Goal: Contribute content: Add original content to the website for others to see

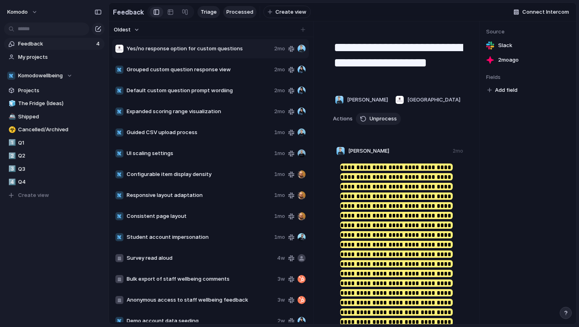
click at [208, 15] on span "Triage" at bounding box center [209, 12] width 16 height 8
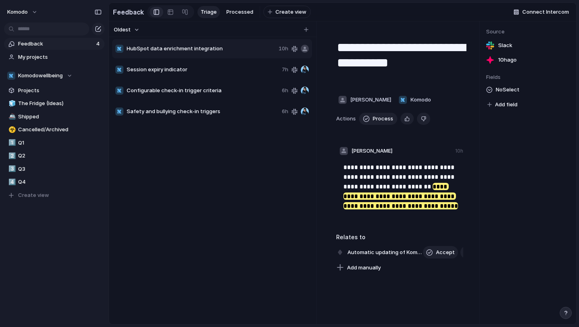
click at [240, 18] on div "Triage Processed To pick up a draggable item, press the space bar. While draggi…" at bounding box center [253, 12] width 113 height 13
click at [240, 12] on span "Processed" at bounding box center [239, 12] width 27 height 8
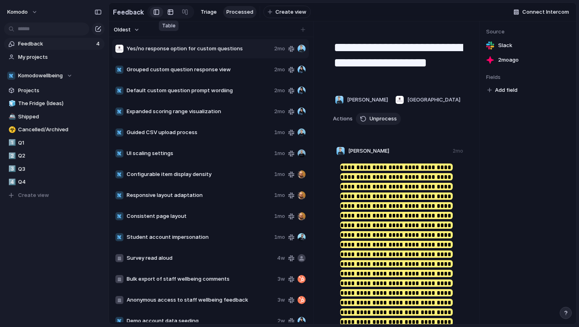
click at [172, 15] on link at bounding box center [170, 12] width 14 height 13
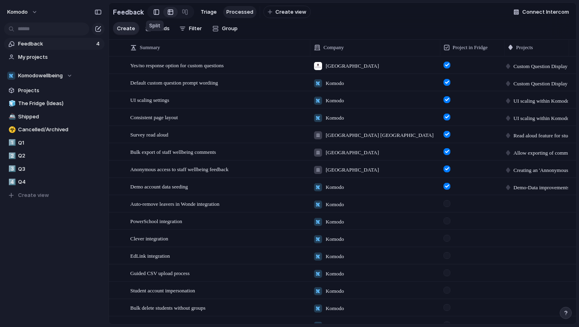
click at [154, 12] on div at bounding box center [157, 12] width 6 height 12
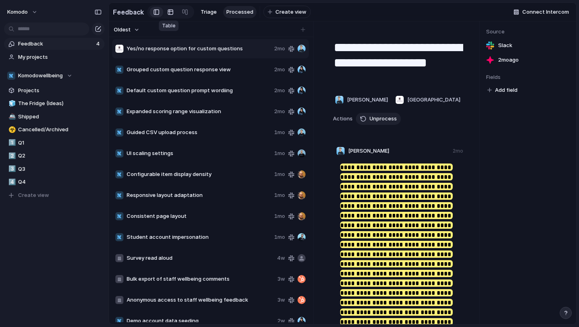
click at [172, 10] on link at bounding box center [170, 12] width 14 height 13
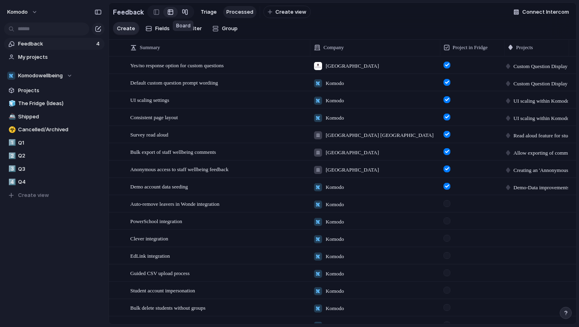
click at [182, 11] on div at bounding box center [185, 12] width 6 height 13
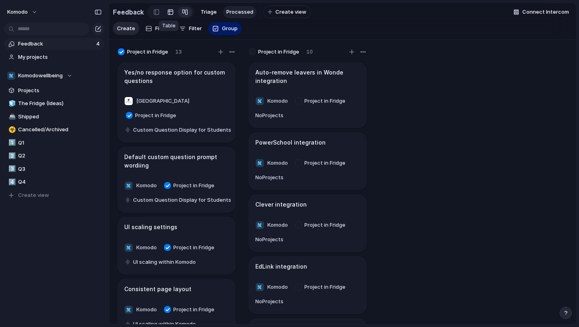
click at [170, 12] on div at bounding box center [170, 12] width 6 height 13
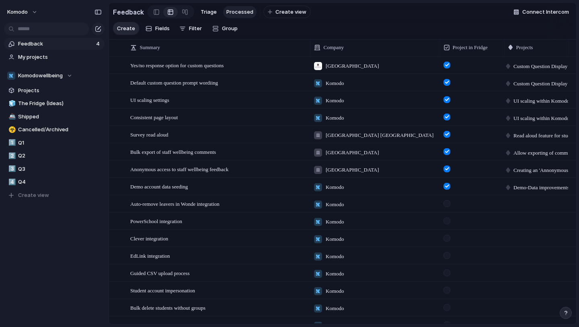
click at [77, 49] on link "Feedback 4" at bounding box center [54, 44] width 101 height 12
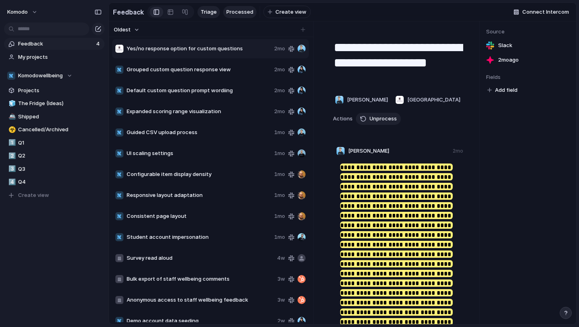
click at [206, 11] on span "Triage" at bounding box center [209, 12] width 16 height 8
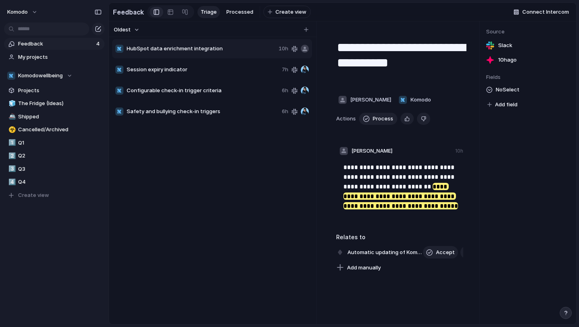
click at [245, 50] on span "HubSpot data enrichment integration" at bounding box center [201, 49] width 149 height 8
click at [192, 76] on div "Copy link Delete" at bounding box center [289, 163] width 579 height 327
click at [193, 72] on span "Session expiry indicator" at bounding box center [203, 70] width 152 height 8
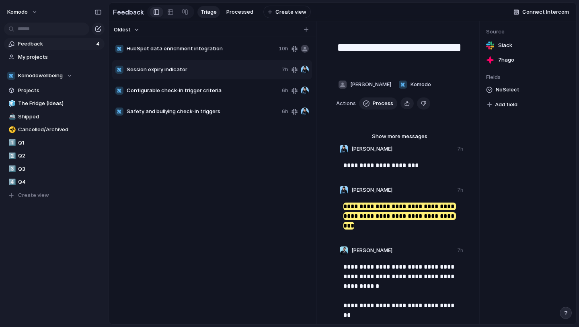
click at [204, 95] on div "Configurable check-in trigger criteria 6h" at bounding box center [212, 90] width 200 height 19
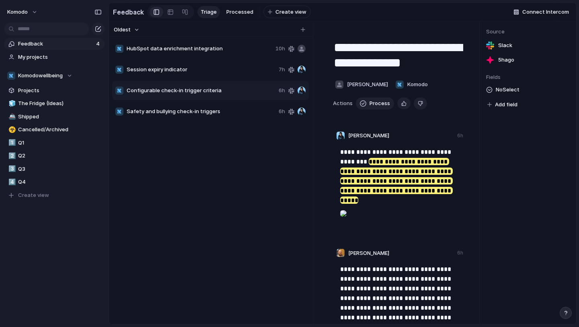
click at [206, 102] on div "Safety and bullying check-in triggers 6h" at bounding box center [210, 111] width 197 height 19
type textarea "**********"
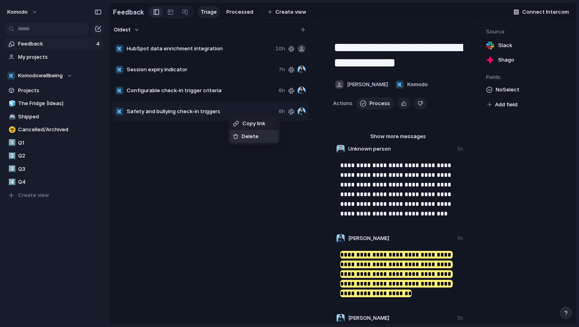
click at [239, 133] on div "Delete" at bounding box center [246, 136] width 26 height 8
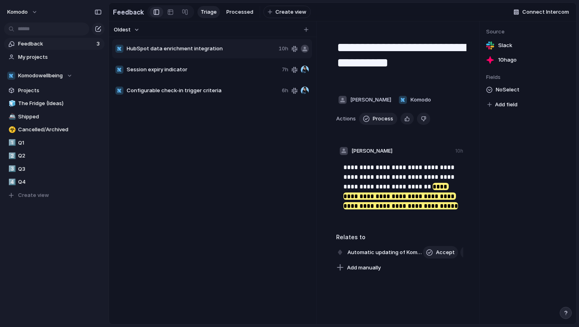
click at [218, 89] on span "Configurable check-in trigger criteria" at bounding box center [203, 90] width 152 height 8
type textarea "**********"
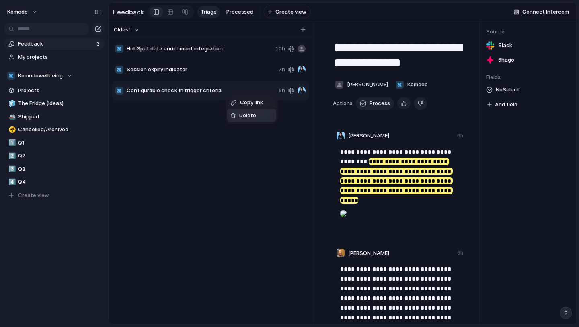
click at [248, 120] on li "Delete" at bounding box center [251, 115] width 49 height 13
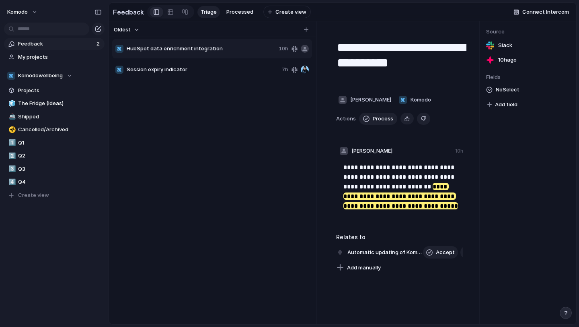
click at [236, 73] on span "Session expiry indicator" at bounding box center [203, 70] width 152 height 8
type textarea "**********"
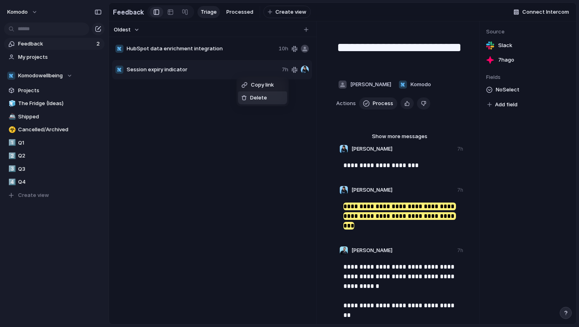
click at [248, 93] on li "Delete" at bounding box center [262, 97] width 49 height 13
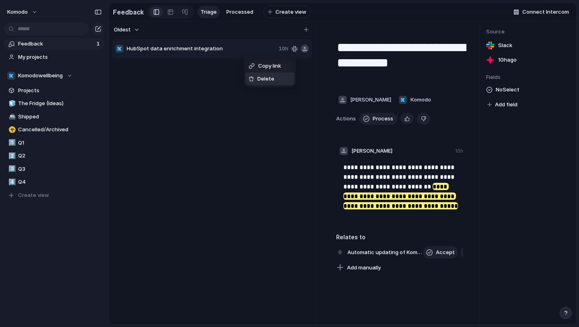
click at [262, 82] on span "Delete" at bounding box center [265, 79] width 17 height 8
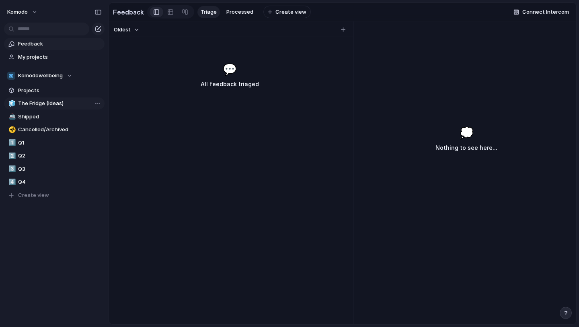
click at [51, 105] on span "The Fridge (Ideas)" at bounding box center [60, 103] width 84 height 8
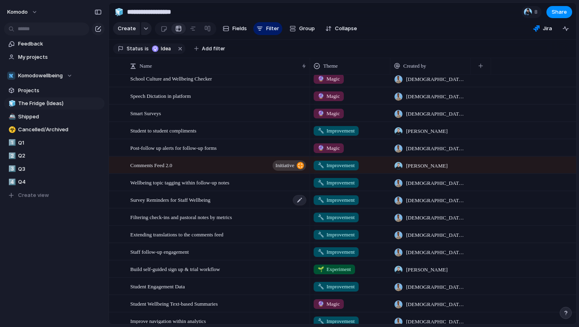
click at [239, 204] on div "Survey Reminders for Staff Wellbeing" at bounding box center [218, 199] width 177 height 16
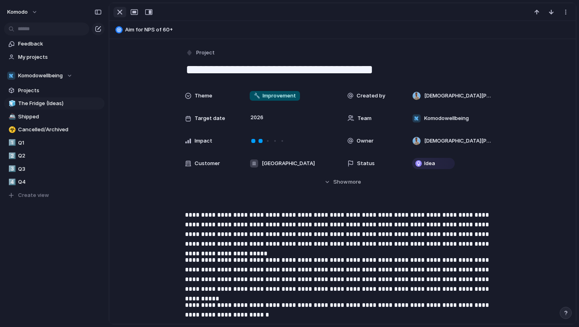
click at [118, 11] on div "button" at bounding box center [120, 12] width 10 height 10
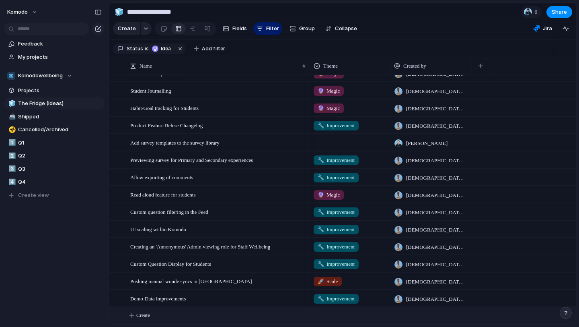
click at [155, 315] on button "Create" at bounding box center [353, 315] width 472 height 16
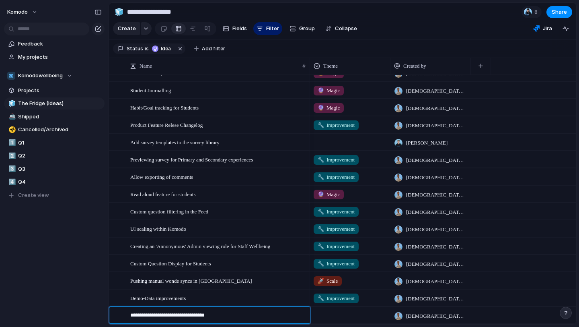
type textarea "**********"
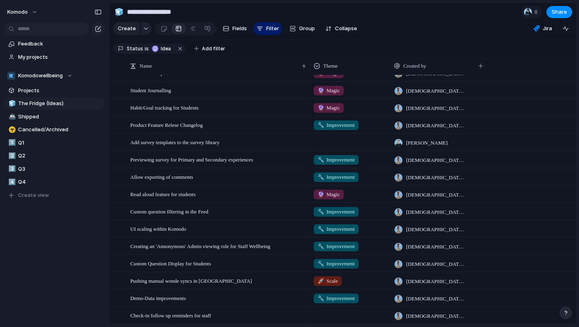
click at [353, 314] on div at bounding box center [350, 313] width 80 height 13
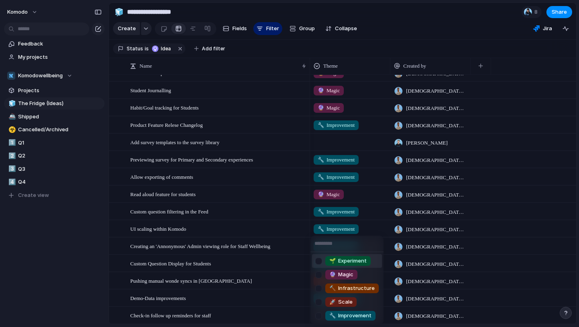
click at [353, 314] on span "🔧 Improvement" at bounding box center [350, 315] width 42 height 8
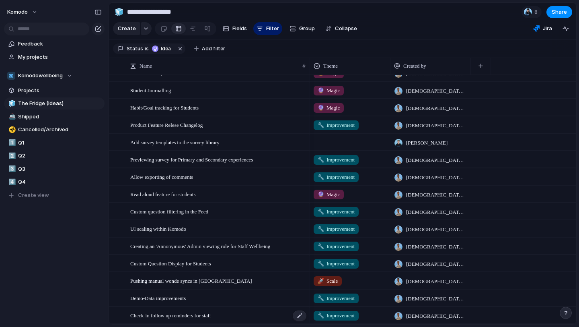
click at [256, 318] on div "Check-in follow up reminders for staff" at bounding box center [218, 315] width 177 height 16
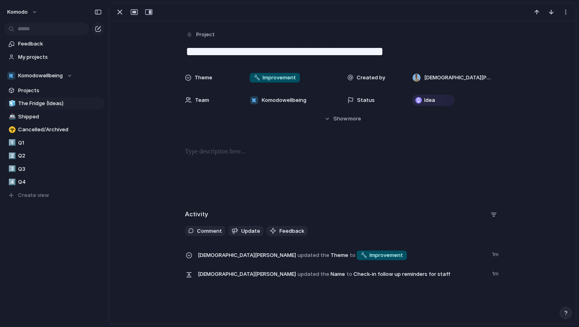
click at [226, 161] on div at bounding box center [342, 172] width 447 height 51
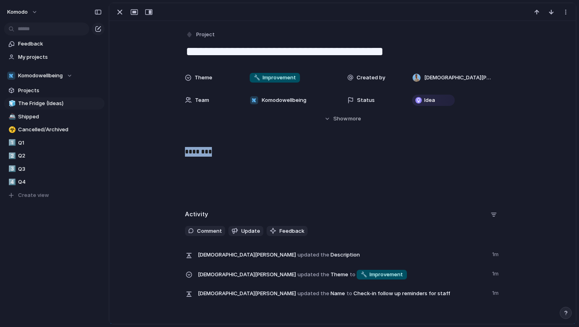
drag, startPoint x: 217, startPoint y: 156, endPoint x: 174, endPoint y: 153, distance: 43.1
click at [174, 153] on div "********" at bounding box center [342, 172] width 447 height 51
click at [176, 135] on button "Headings" at bounding box center [161, 135] width 41 height 13
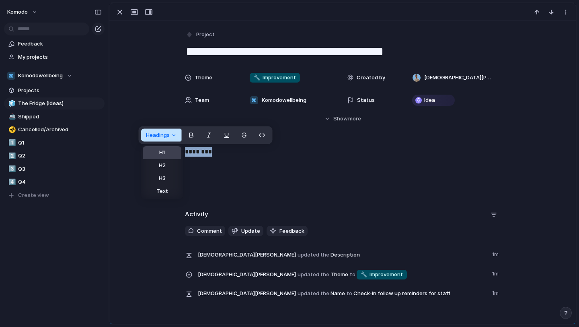
click at [174, 154] on button "H1" at bounding box center [162, 152] width 39 height 13
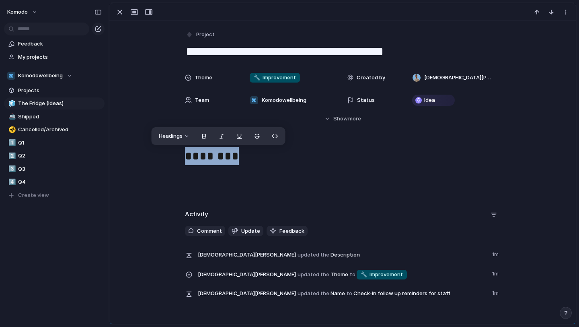
click at [259, 158] on h1 "********" at bounding box center [342, 157] width 315 height 20
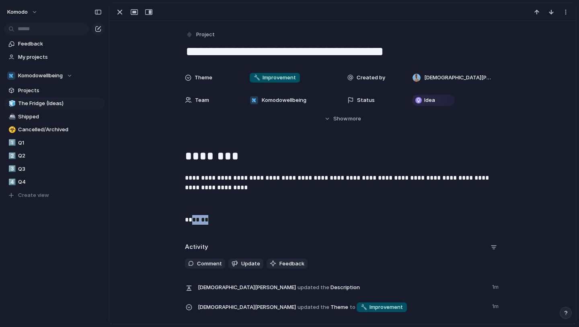
drag, startPoint x: 215, startPoint y: 218, endPoint x: 181, endPoint y: 222, distance: 34.3
click at [181, 222] on div "**********" at bounding box center [342, 189] width 447 height 84
click at [177, 202] on button "Headings" at bounding box center [159, 203] width 41 height 13
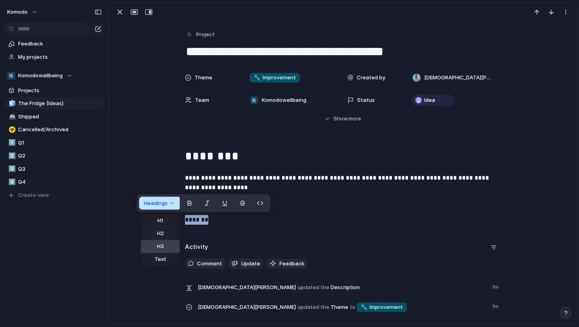
click at [172, 246] on button "H3" at bounding box center [160, 246] width 39 height 13
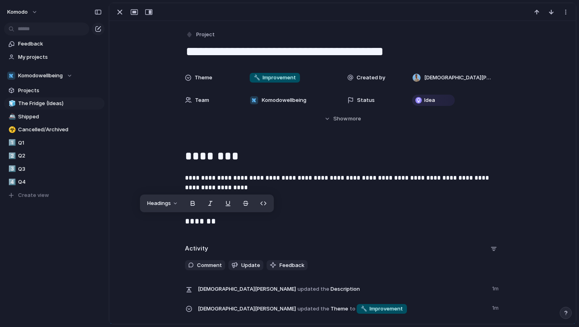
click at [236, 222] on h3 "*******" at bounding box center [342, 222] width 315 height 14
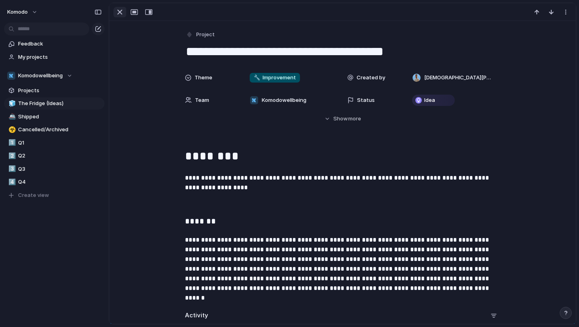
click at [117, 14] on div "button" at bounding box center [120, 12] width 10 height 10
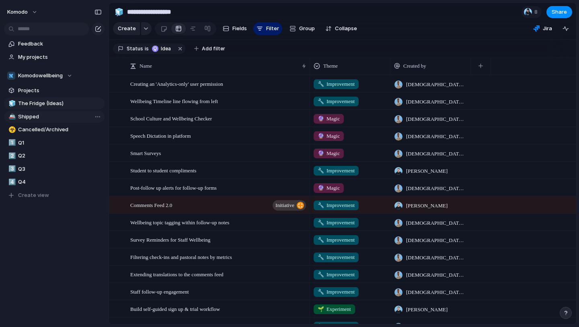
click at [40, 119] on span "Shipped" at bounding box center [60, 117] width 84 height 8
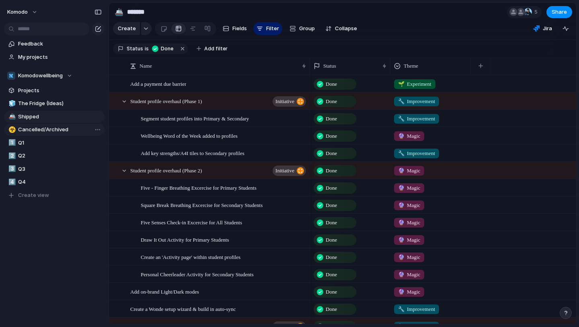
click at [45, 132] on span "Cancelled/Archived" at bounding box center [60, 129] width 84 height 8
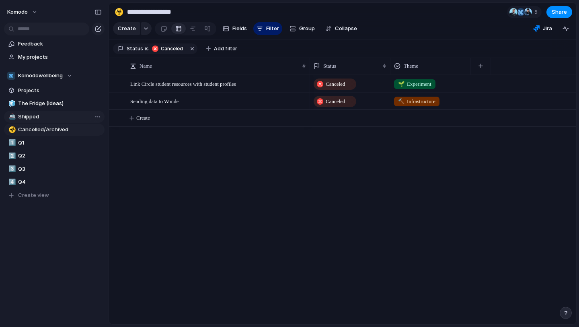
click at [49, 121] on link "🚢 Shipped" at bounding box center [54, 117] width 101 height 12
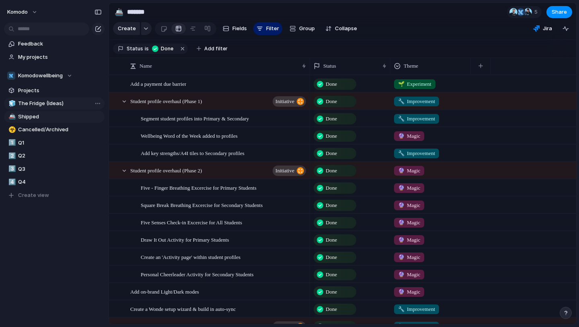
click at [55, 107] on link "🧊 The Fridge (Ideas)" at bounding box center [54, 103] width 101 height 12
type input "**********"
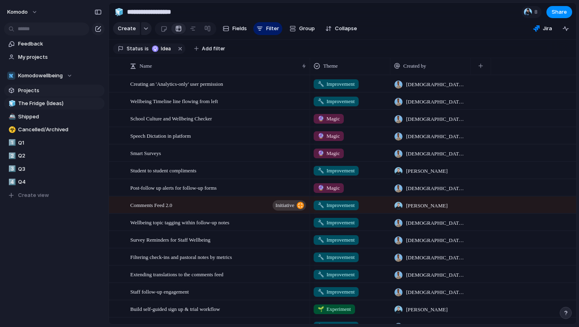
click at [59, 91] on span "Projects" at bounding box center [60, 90] width 84 height 8
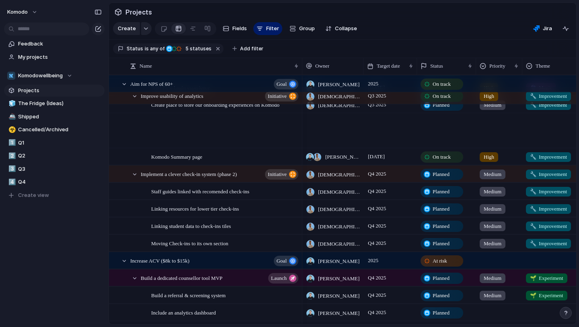
scroll to position [236, 0]
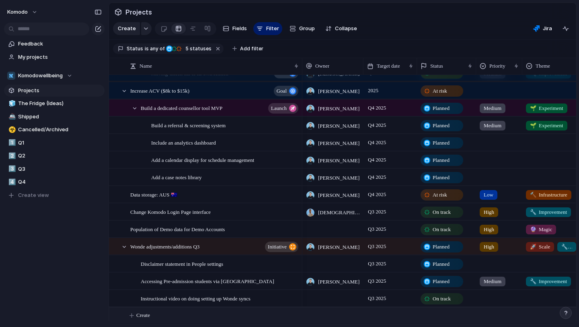
click at [143, 314] on span "Create" at bounding box center [143, 315] width 14 height 8
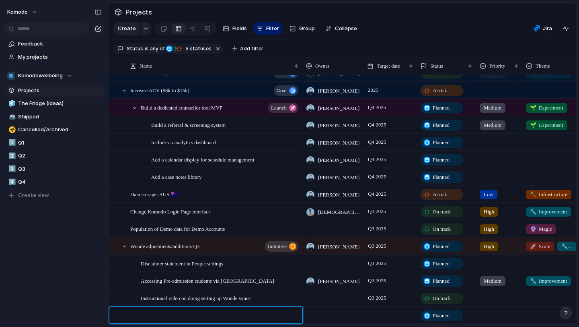
paste textarea "**********"
type textarea "**********"
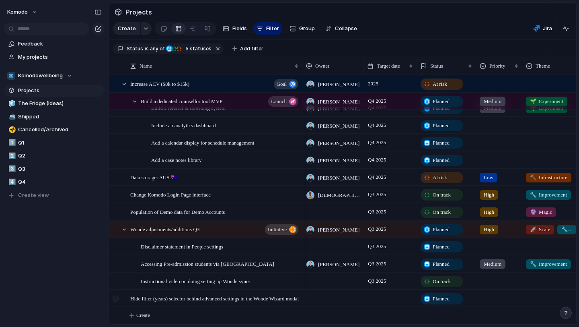
scroll to position [0, 1]
click at [228, 299] on span "Hide filter (years) selector behind advanced settings in the Wonde Wizard modal" at bounding box center [214, 297] width 169 height 9
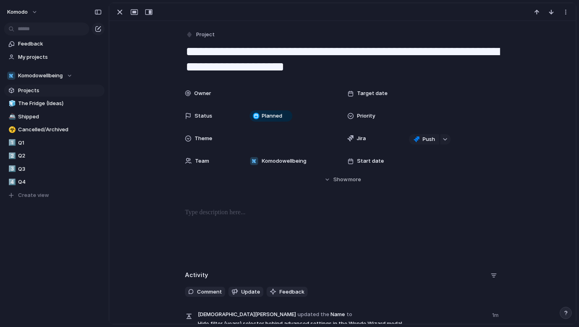
click at [228, 299] on div "**********" at bounding box center [342, 177] width 467 height 313
drag, startPoint x: 480, startPoint y: 53, endPoint x: 337, endPoint y: 51, distance: 142.4
click at [337, 51] on textarea "**********" at bounding box center [342, 59] width 315 height 33
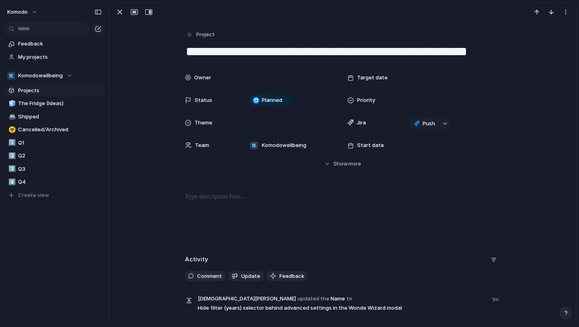
type textarea "**********"
click at [170, 93] on div "Owner Target date Status Planned Priority Theme Jira Push Team Komodowellbeing …" at bounding box center [342, 119] width 447 height 98
click at [116, 10] on div "button" at bounding box center [120, 12] width 10 height 10
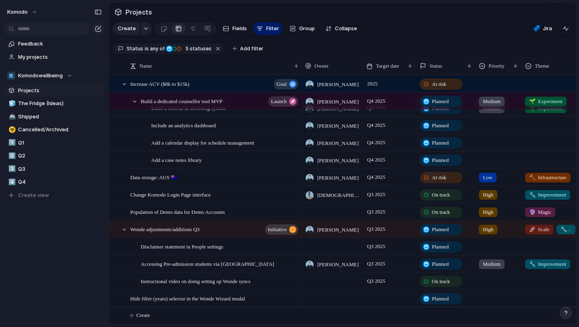
click at [337, 296] on div at bounding box center [332, 298] width 61 height 16
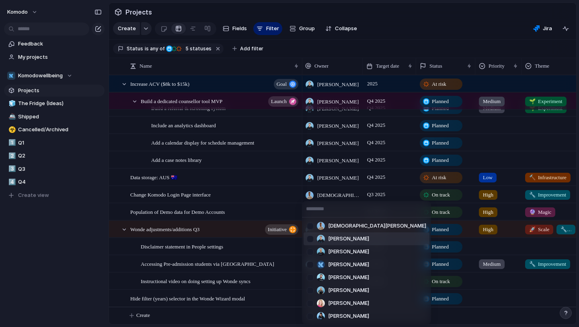
click at [362, 236] on li "[PERSON_NAME]" at bounding box center [367, 238] width 126 height 13
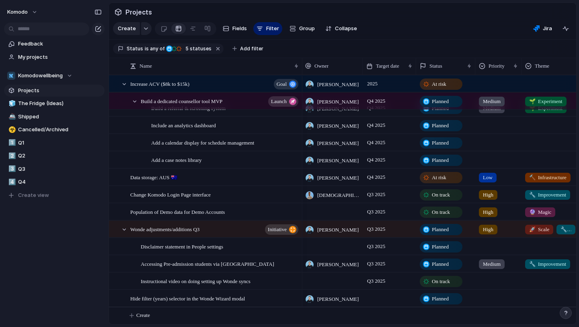
click at [324, 278] on div at bounding box center [332, 280] width 61 height 16
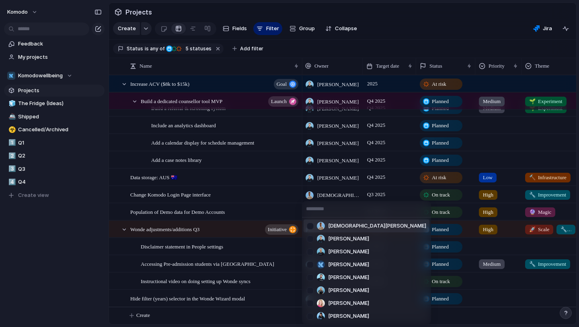
click at [357, 230] on li "[DEMOGRAPHIC_DATA][PERSON_NAME]" at bounding box center [367, 225] width 126 height 13
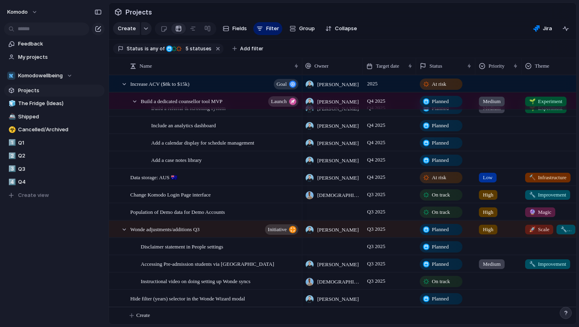
click at [325, 244] on div at bounding box center [332, 246] width 61 height 16
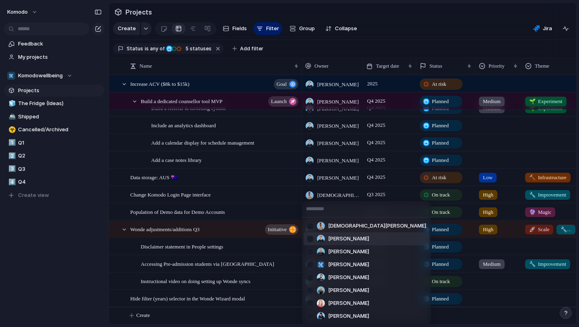
click at [365, 237] on li "[PERSON_NAME]" at bounding box center [367, 238] width 126 height 13
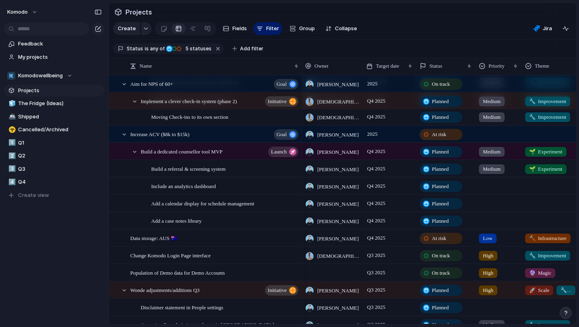
scroll to position [194, 0]
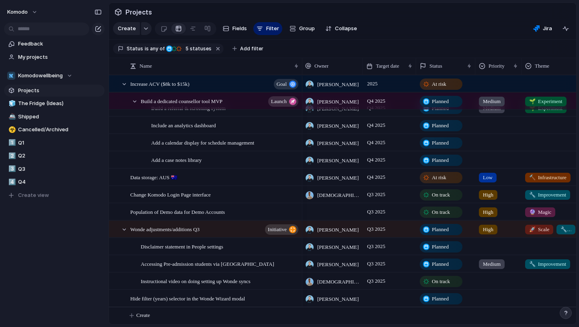
click at [387, 294] on div at bounding box center [389, 298] width 53 height 16
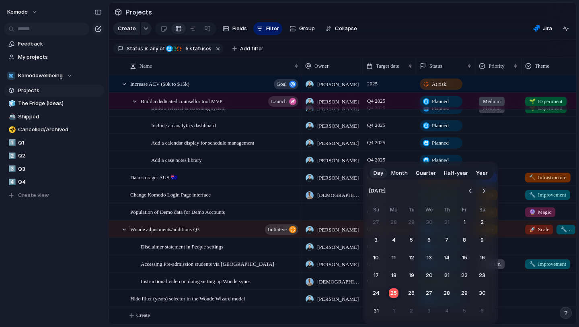
click at [421, 173] on span "Quarter" at bounding box center [426, 173] width 20 height 8
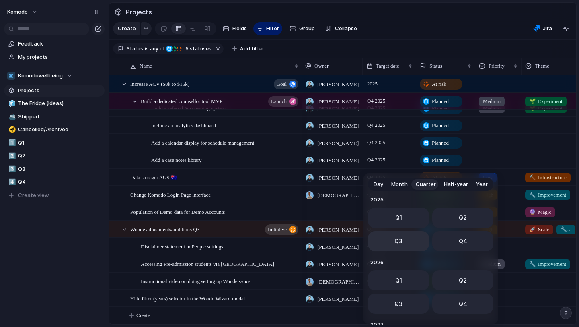
click at [403, 243] on button "Q3" at bounding box center [398, 241] width 61 height 20
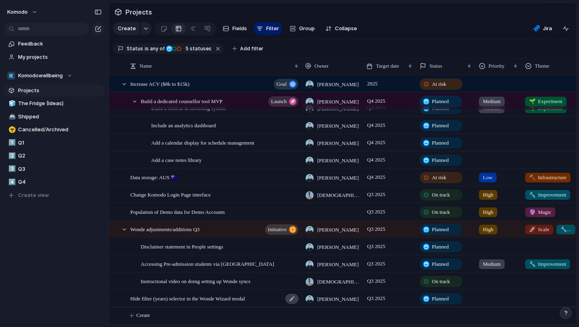
click at [288, 298] on div at bounding box center [292, 298] width 14 height 10
click at [290, 299] on div at bounding box center [292, 298] width 14 height 10
click at [278, 300] on div "Hide filter (years) selector in the Wonde Wizard modal" at bounding box center [214, 298] width 169 height 16
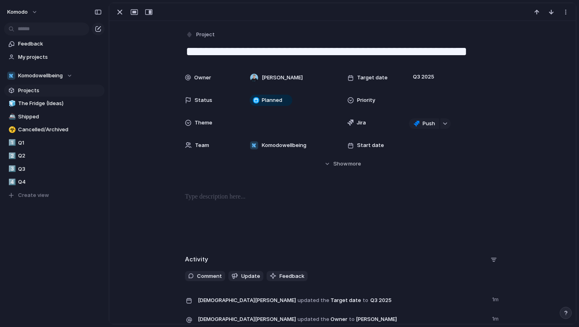
click at [217, 204] on div at bounding box center [342, 217] width 447 height 51
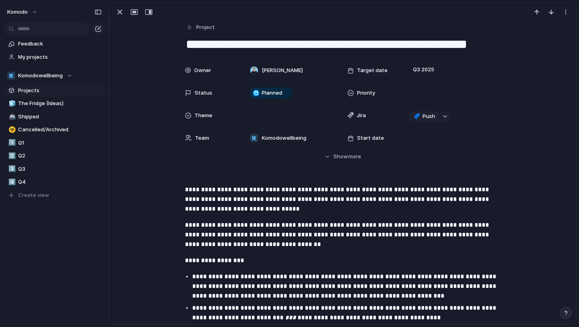
click at [186, 187] on p "**********" at bounding box center [342, 199] width 315 height 29
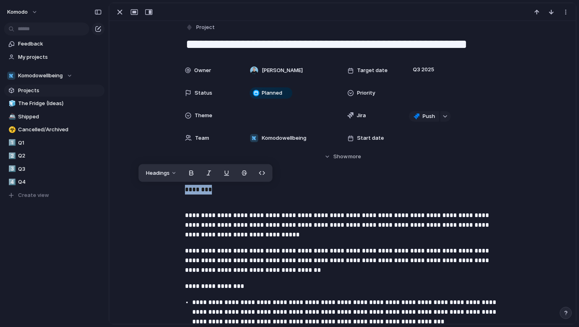
drag, startPoint x: 223, startPoint y: 185, endPoint x: 134, endPoint y: 188, distance: 88.5
click at [134, 188] on div "**********" at bounding box center [342, 268] width 447 height 166
click at [177, 172] on button "Headings" at bounding box center [161, 173] width 41 height 13
click at [170, 189] on button "H1" at bounding box center [162, 190] width 39 height 13
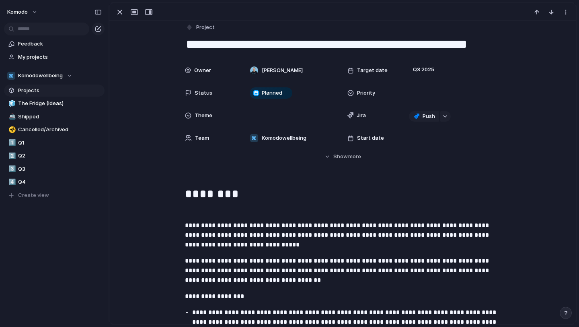
click at [194, 212] on p "**********" at bounding box center [342, 230] width 315 height 39
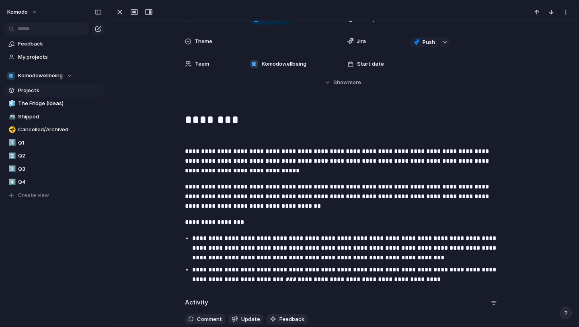
scroll to position [84, 0]
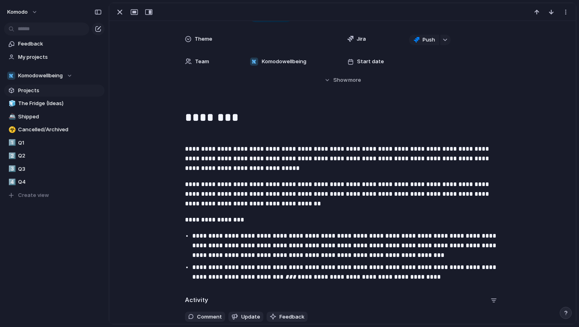
click at [272, 202] on p "**********" at bounding box center [342, 193] width 315 height 29
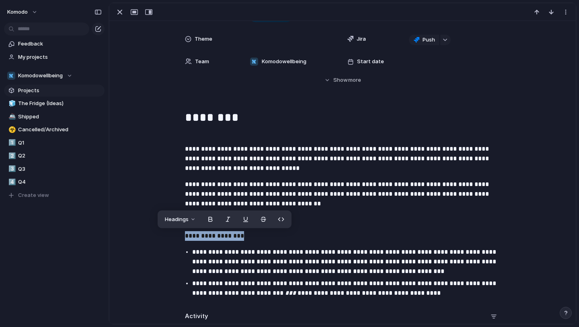
drag, startPoint x: 252, startPoint y: 236, endPoint x: 178, endPoint y: 236, distance: 74.4
click at [178, 236] on div "**********" at bounding box center [342, 204] width 447 height 192
click at [184, 222] on button "Headings" at bounding box center [175, 219] width 41 height 13
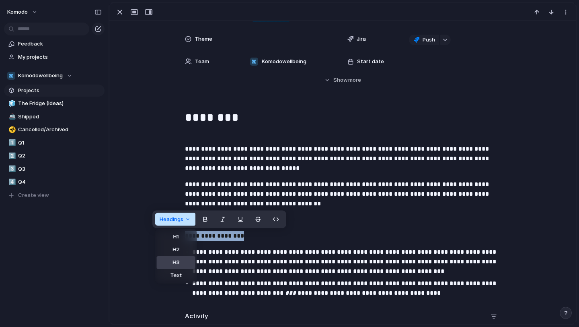
click at [186, 265] on button "H3" at bounding box center [176, 262] width 39 height 13
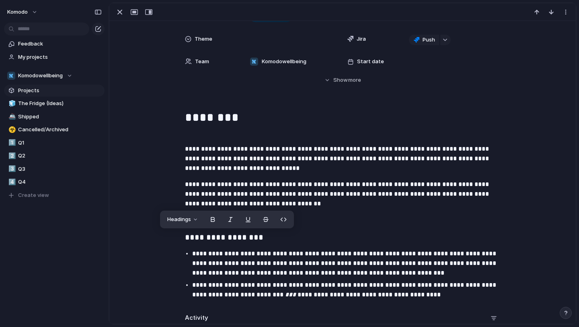
click at [174, 240] on div "**********" at bounding box center [342, 204] width 447 height 193
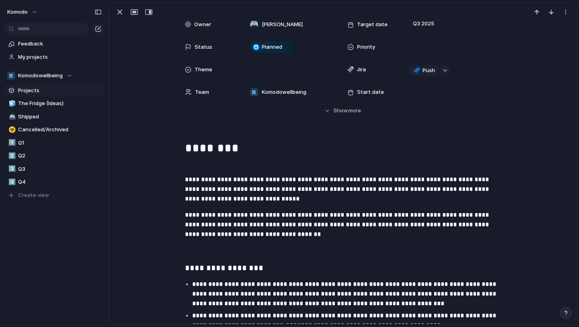
scroll to position [0, 0]
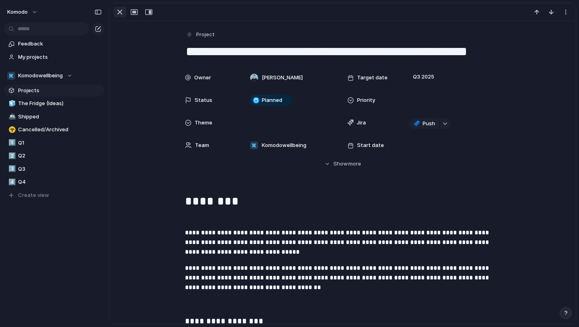
click at [116, 12] on div "button" at bounding box center [120, 12] width 10 height 10
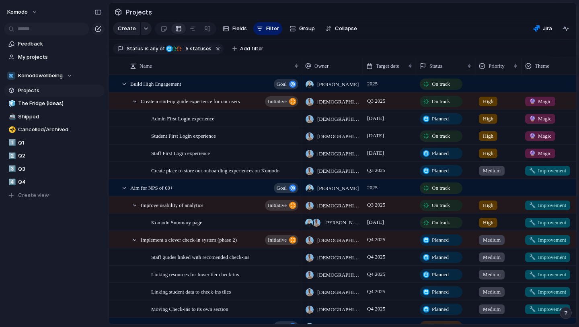
scroll to position [253, 0]
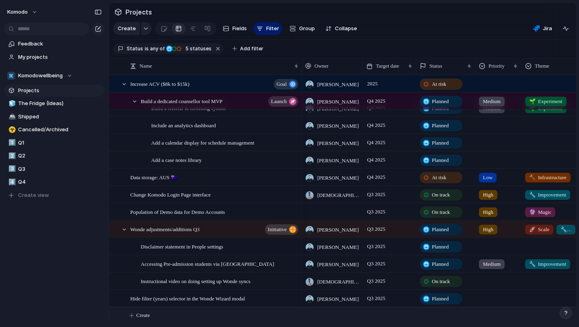
click at [140, 314] on span "Create" at bounding box center [143, 315] width 14 height 8
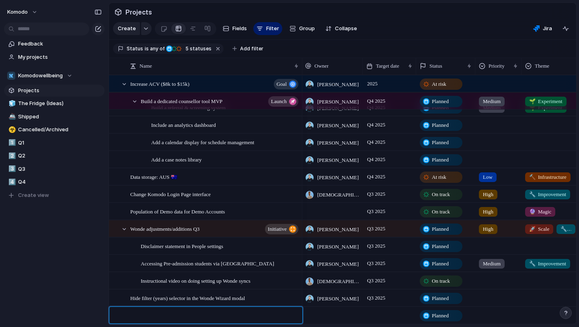
paste textarea "**********"
type textarea "**********"
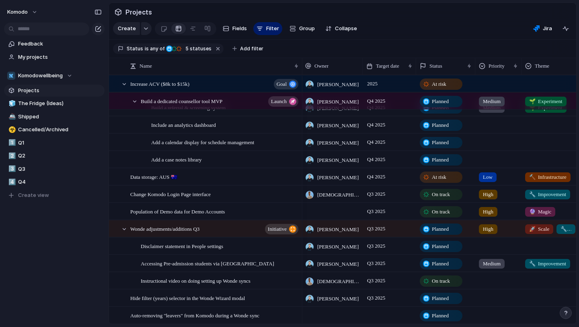
click at [338, 312] on div at bounding box center [332, 314] width 61 height 16
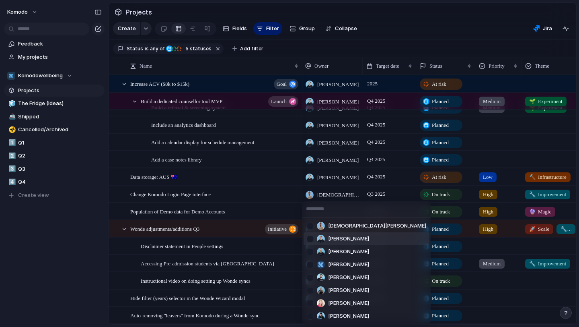
click at [344, 243] on li "[PERSON_NAME]" at bounding box center [367, 238] width 126 height 13
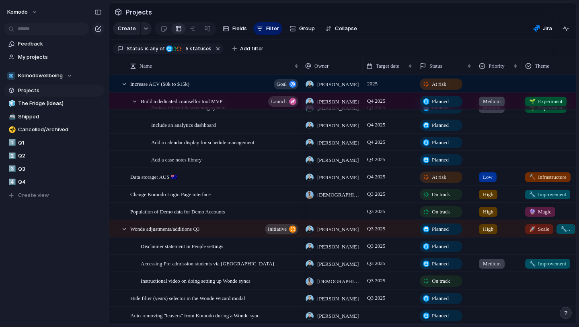
click at [382, 315] on div at bounding box center [389, 314] width 53 height 16
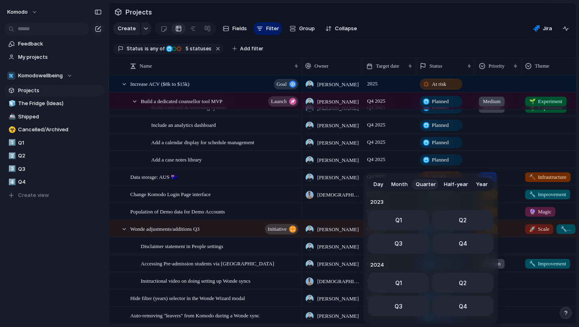
scroll to position [127, 0]
click at [399, 243] on span "Q3" at bounding box center [399, 240] width 8 height 8
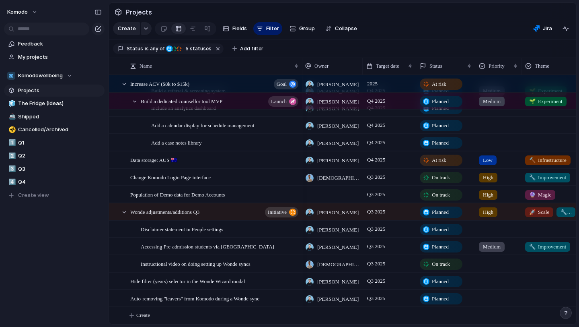
scroll to position [270, 0]
click at [283, 298] on div "Auto-removing "leavers" from Komodo during a Wonde sync" at bounding box center [214, 298] width 169 height 16
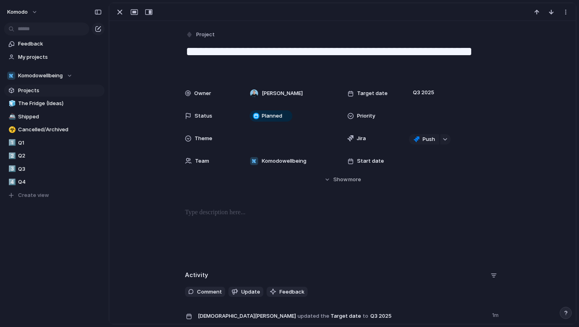
click at [236, 218] on div at bounding box center [342, 233] width 447 height 51
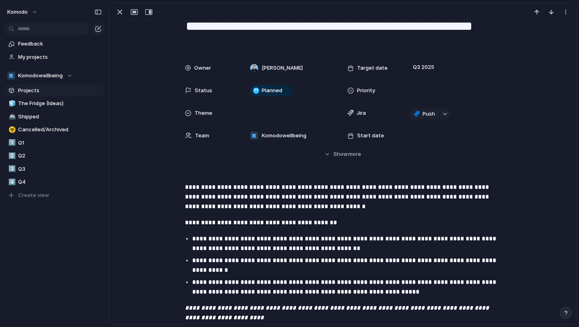
click at [186, 187] on p "**********" at bounding box center [342, 196] width 315 height 29
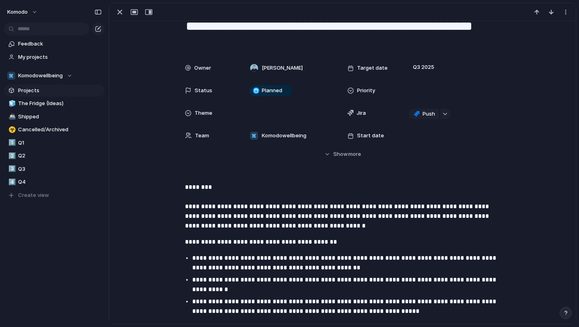
click at [216, 180] on div "**********" at bounding box center [342, 238] width 467 height 485
drag, startPoint x: 215, startPoint y: 185, endPoint x: 176, endPoint y: 189, distance: 39.2
click at [176, 189] on div "**********" at bounding box center [342, 265] width 447 height 166
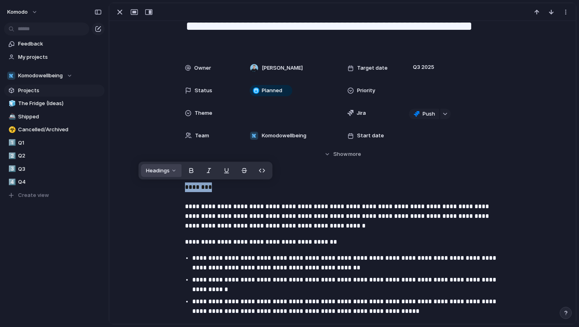
click at [174, 174] on button "Headings" at bounding box center [161, 170] width 41 height 13
click at [173, 185] on button "H1" at bounding box center [162, 187] width 39 height 13
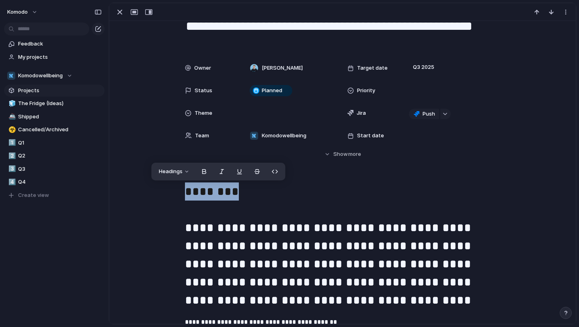
scroll to position [0, 0]
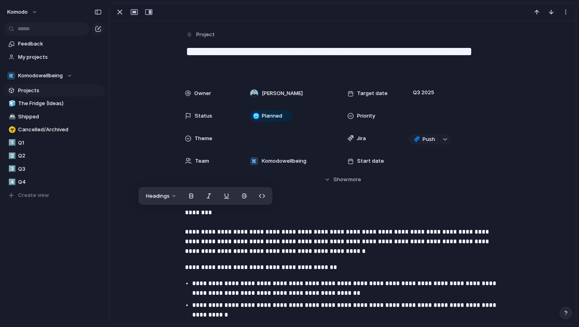
click at [222, 223] on p "**********" at bounding box center [342, 232] width 315 height 48
click at [185, 228] on p "**********" at bounding box center [342, 232] width 315 height 48
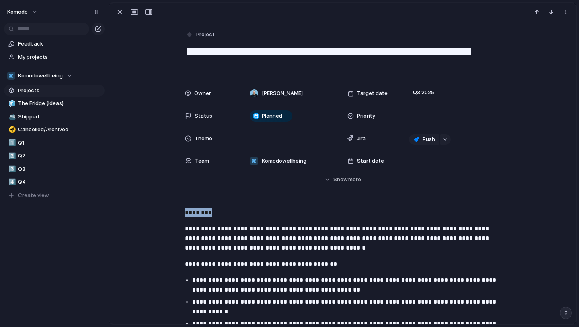
drag, startPoint x: 218, startPoint y: 211, endPoint x: 174, endPoint y: 212, distance: 44.3
click at [174, 212] on div "**********" at bounding box center [342, 289] width 447 height 162
click at [175, 195] on button "Headings" at bounding box center [161, 195] width 41 height 13
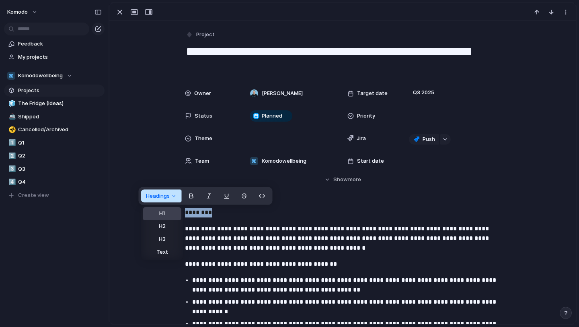
click at [162, 211] on span "H1" at bounding box center [162, 213] width 6 height 8
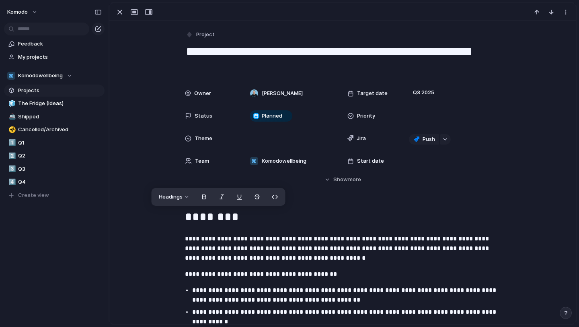
click at [240, 226] on h1 "********" at bounding box center [342, 218] width 315 height 20
click at [121, 12] on div "button" at bounding box center [120, 12] width 10 height 10
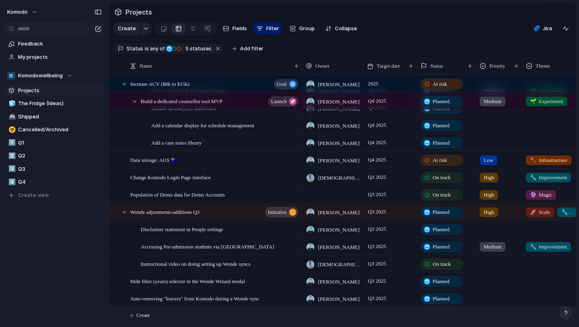
click at [146, 317] on span "Create" at bounding box center [143, 315] width 14 height 8
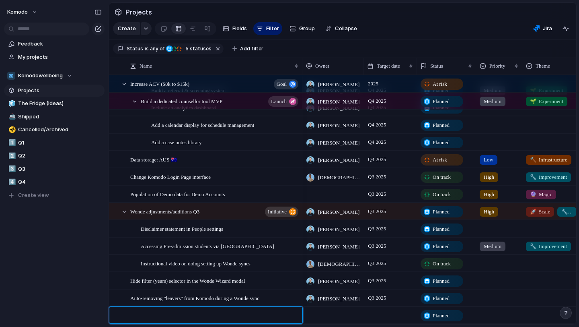
paste textarea "**********"
type textarea "**********"
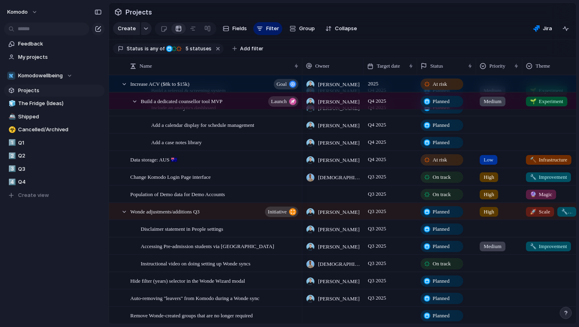
click at [327, 315] on div at bounding box center [332, 314] width 61 height 16
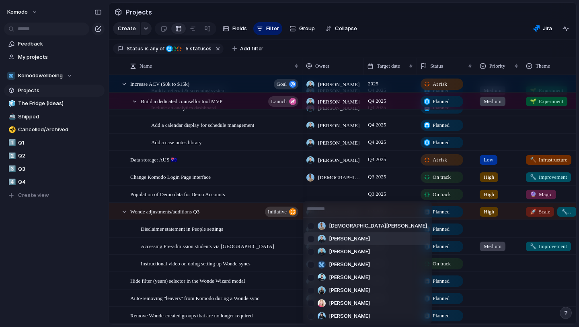
click at [352, 236] on span "[PERSON_NAME]" at bounding box center [349, 238] width 41 height 8
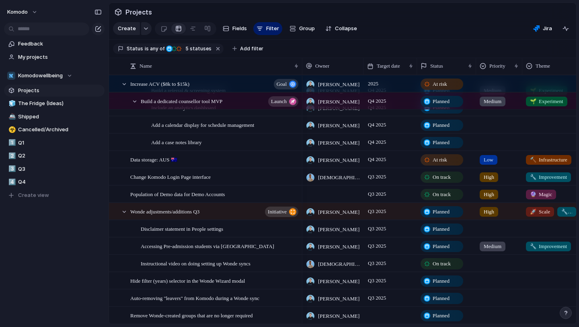
click at [380, 313] on div at bounding box center [390, 314] width 53 height 16
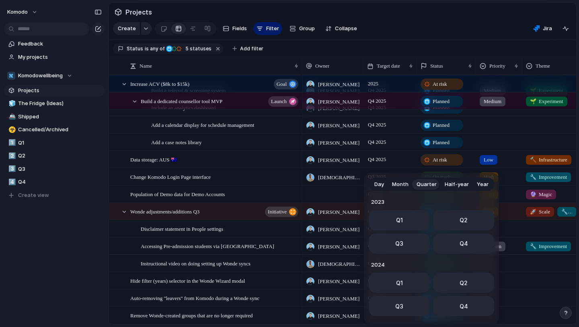
scroll to position [127, 0]
click at [403, 241] on button "Q3" at bounding box center [399, 241] width 61 height 20
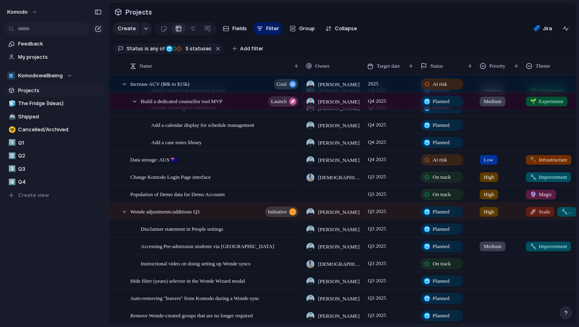
scroll to position [288, 0]
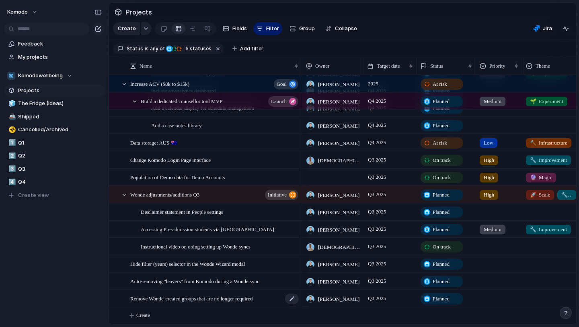
click at [281, 299] on div "Remove Wonde-created groups that are no longer required" at bounding box center [214, 298] width 169 height 16
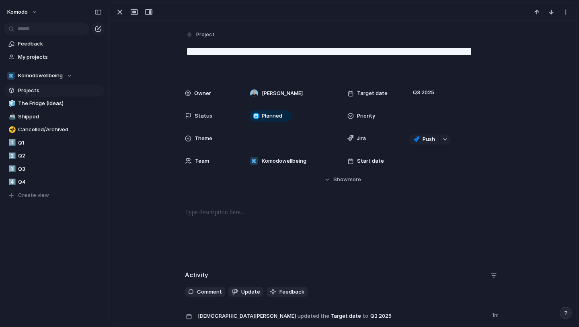
click at [276, 210] on p at bounding box center [342, 213] width 315 height 10
drag, startPoint x: 224, startPoint y: 214, endPoint x: 184, endPoint y: 213, distance: 40.3
click at [184, 213] on div "********" at bounding box center [342, 233] width 447 height 51
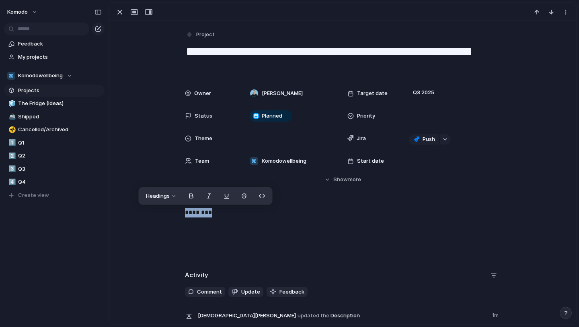
click at [173, 189] on div "Headings" at bounding box center [206, 196] width 134 height 18
click at [172, 192] on button "Headings" at bounding box center [161, 195] width 41 height 13
click at [167, 211] on button "H1" at bounding box center [162, 213] width 39 height 13
click at [246, 218] on h1 "********" at bounding box center [342, 218] width 315 height 20
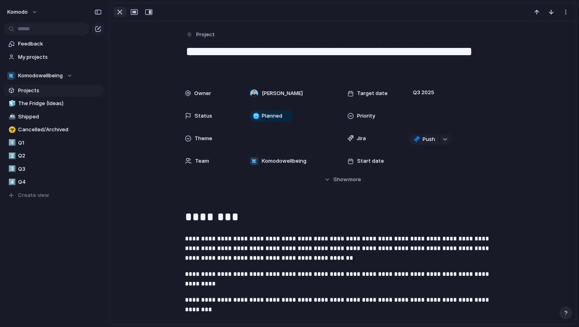
click at [121, 14] on div "button" at bounding box center [120, 12] width 10 height 10
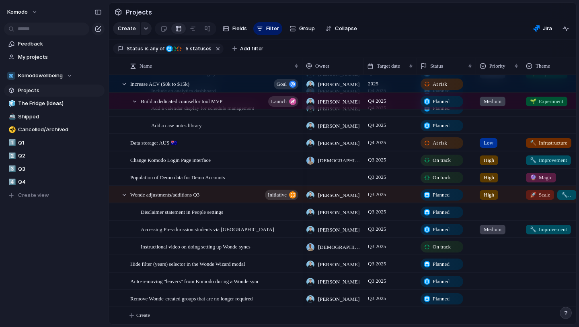
click at [493, 210] on div at bounding box center [499, 210] width 45 height 13
click at [493, 210] on div "Urgent High Low Medium" at bounding box center [289, 163] width 579 height 327
click at [539, 210] on div at bounding box center [551, 210] width 57 height 13
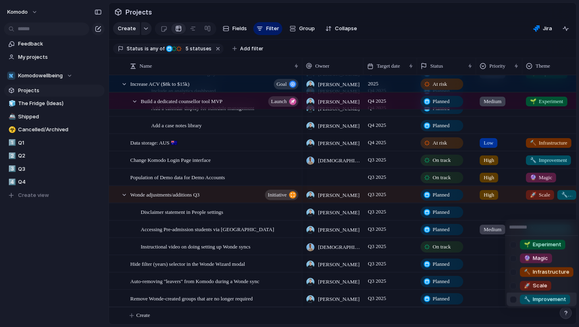
click at [539, 296] on span "🔧 Improvement" at bounding box center [545, 299] width 42 height 8
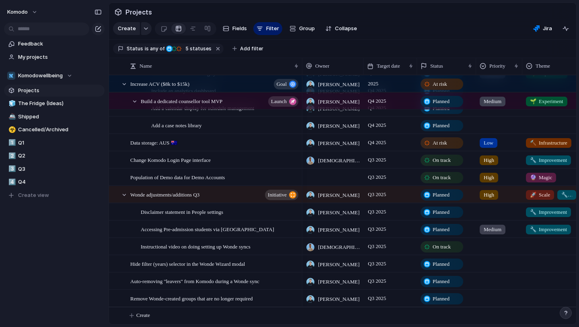
click at [553, 244] on div at bounding box center [551, 244] width 57 height 13
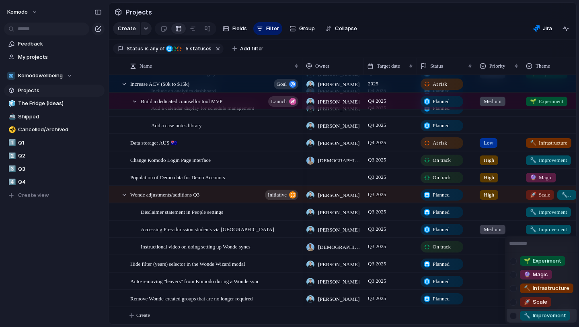
click at [544, 312] on span "🔧 Improvement" at bounding box center [545, 315] width 42 height 8
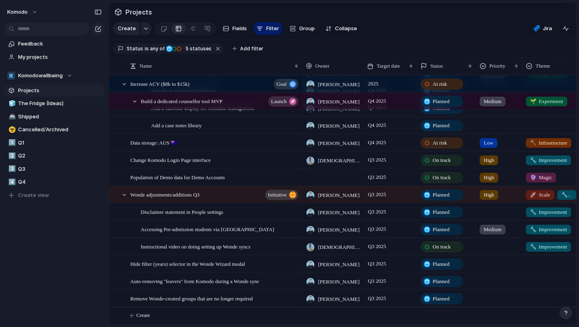
click at [548, 264] on div at bounding box center [551, 261] width 57 height 13
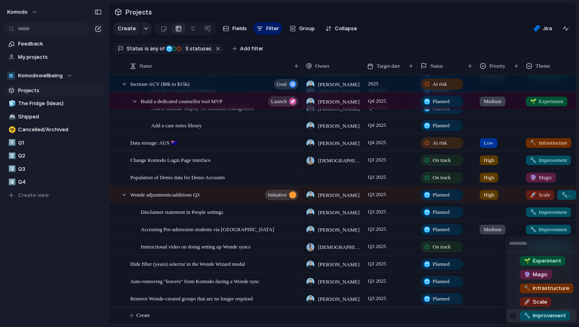
click at [548, 319] on span "🔧 Improvement" at bounding box center [545, 315] width 42 height 8
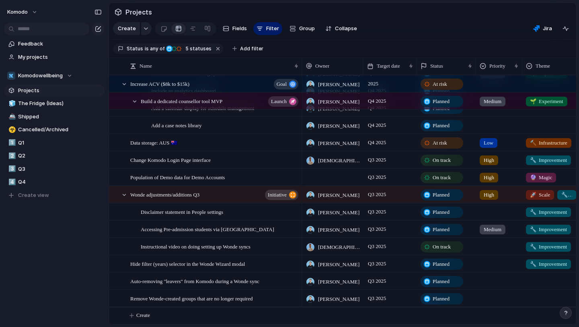
click at [551, 275] on div at bounding box center [551, 279] width 57 height 13
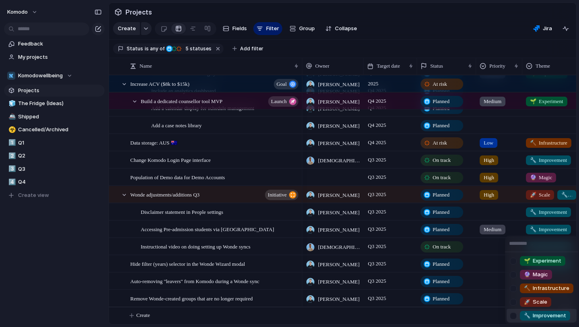
click at [545, 318] on span "🔧 Improvement" at bounding box center [545, 315] width 42 height 8
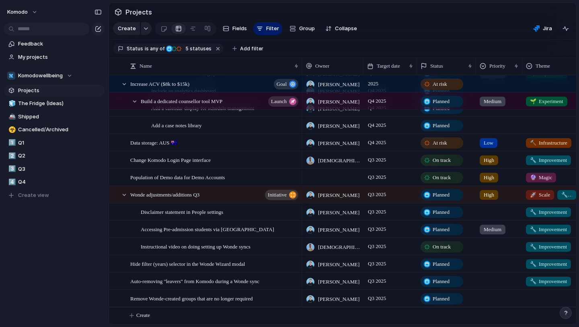
click at [552, 295] on div at bounding box center [551, 296] width 57 height 13
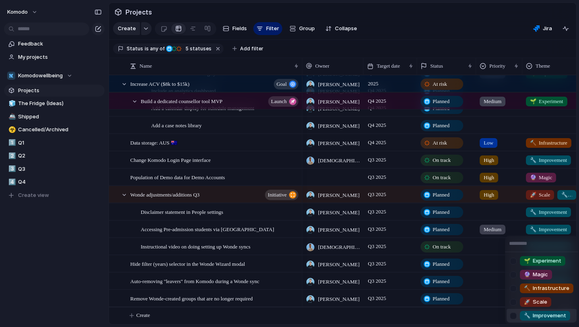
click at [547, 315] on span "🔧 Improvement" at bounding box center [545, 315] width 42 height 8
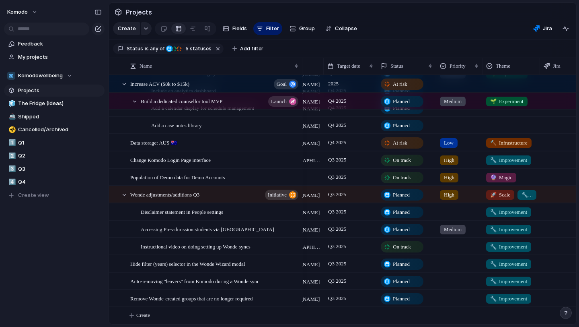
scroll to position [0, 62]
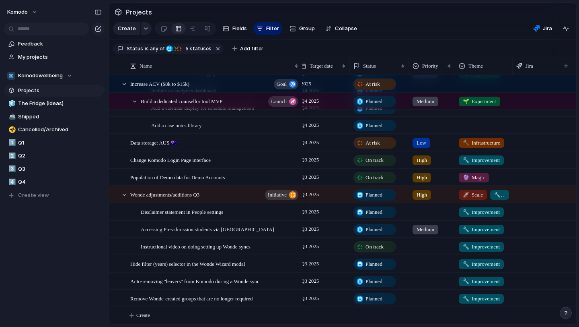
click at [486, 216] on div "🔧 Improvement" at bounding box center [484, 211] width 58 height 16
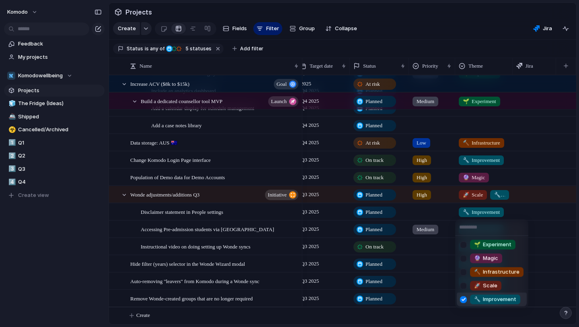
click at [465, 303] on div at bounding box center [463, 299] width 14 height 14
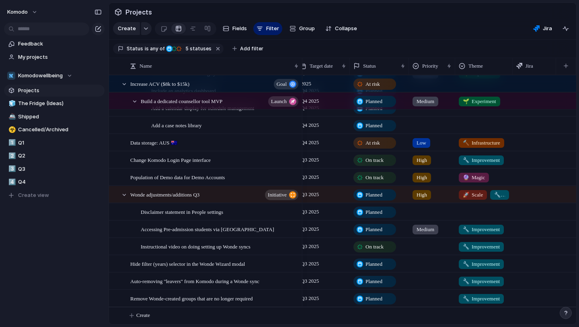
click at [446, 279] on div "🌱 Experiment 🔮 Magic 🔨 Infrastructure 🚀 Scale 🔧 Improvement" at bounding box center [289, 163] width 579 height 327
click at [493, 228] on span "🔧 Improvement" at bounding box center [481, 229] width 37 height 8
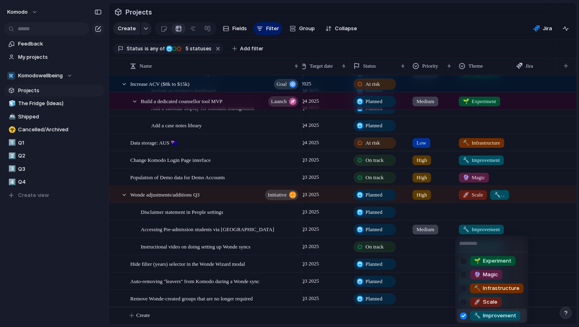
click at [462, 315] on div at bounding box center [463, 315] width 14 height 14
click at [444, 269] on div "🌱 Experiment 🔮 Magic 🔨 Infrastructure 🚀 Scale 🔧 Improvement" at bounding box center [289, 163] width 579 height 327
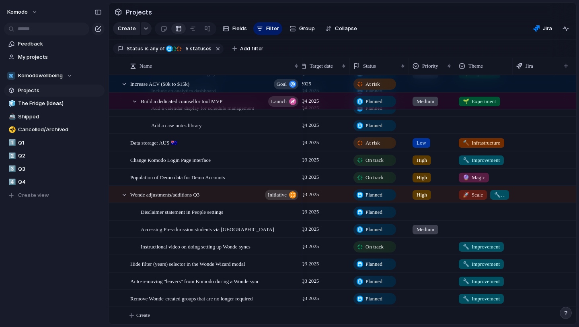
click at [477, 247] on span "🔧 Improvement" at bounding box center [481, 247] width 37 height 8
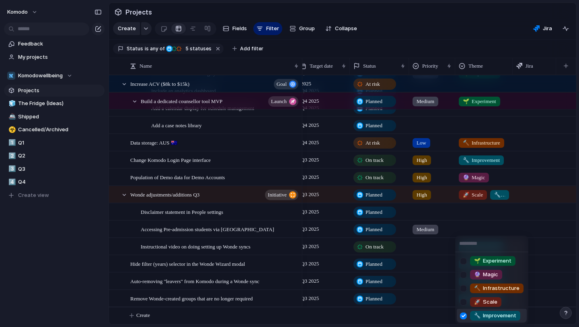
click at [463, 315] on div at bounding box center [463, 315] width 14 height 14
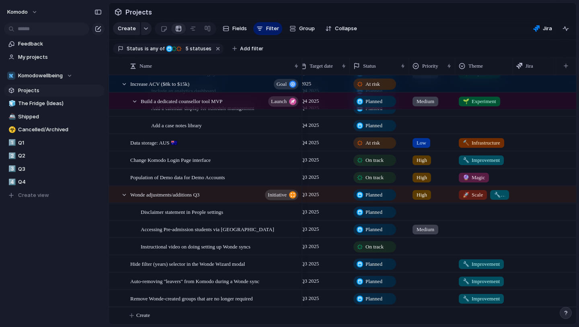
click at [435, 276] on div "🌱 Experiment 🔮 Magic 🔨 Infrastructure 🚀 Scale 🔧 Improvement" at bounding box center [289, 163] width 579 height 327
click at [485, 261] on span "🔧 Improvement" at bounding box center [481, 264] width 37 height 8
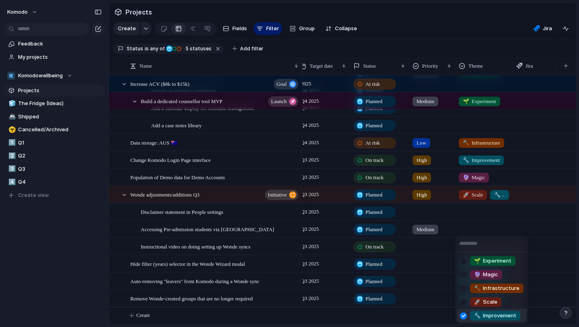
click at [466, 315] on div at bounding box center [463, 315] width 14 height 14
click at [445, 286] on div "🌱 Experiment 🔮 Magic 🔨 Infrastructure 🚀 Scale 🔧 Improvement" at bounding box center [289, 163] width 579 height 327
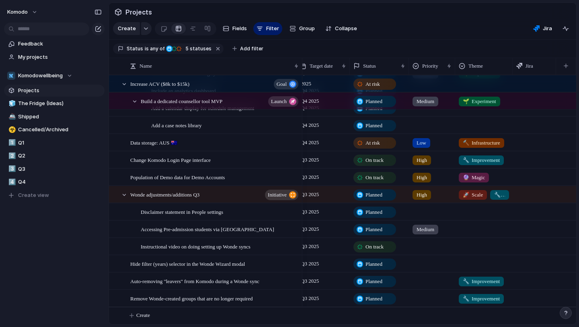
click at [482, 282] on span "🔧 Improvement" at bounding box center [481, 281] width 37 height 8
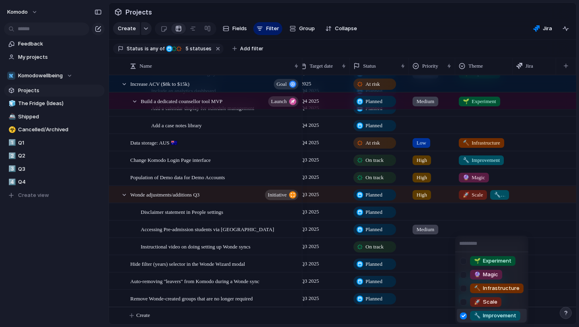
click at [461, 316] on div at bounding box center [463, 315] width 14 height 14
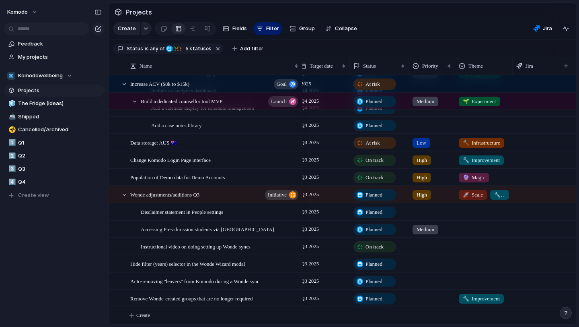
click at [450, 297] on div "🌱 Experiment 🔮 Magic 🔨 Infrastructure 🚀 Scale 🔧 Improvement" at bounding box center [289, 163] width 579 height 327
click at [475, 297] on span "🔧 Improvement" at bounding box center [481, 298] width 37 height 8
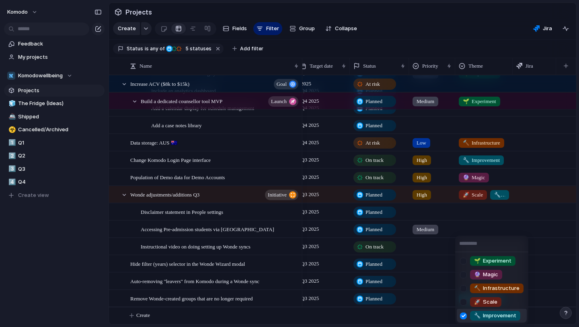
click at [465, 314] on div at bounding box center [463, 315] width 14 height 14
click at [442, 288] on div "🌱 Experiment 🔮 Magic 🔨 Infrastructure 🚀 Scale 🔧 Improvement" at bounding box center [289, 163] width 579 height 327
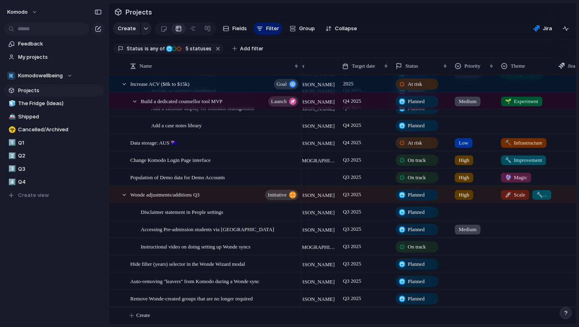
scroll to position [0, 0]
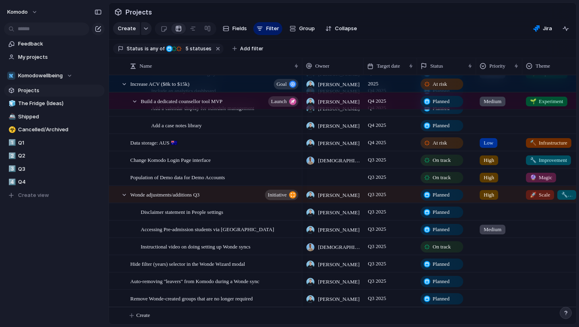
click at [491, 245] on div at bounding box center [499, 244] width 45 height 13
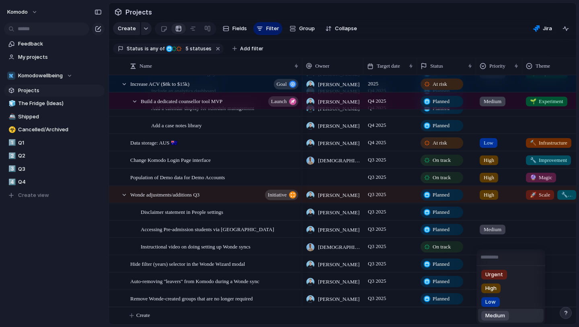
click at [507, 314] on div "Medium" at bounding box center [495, 315] width 28 height 10
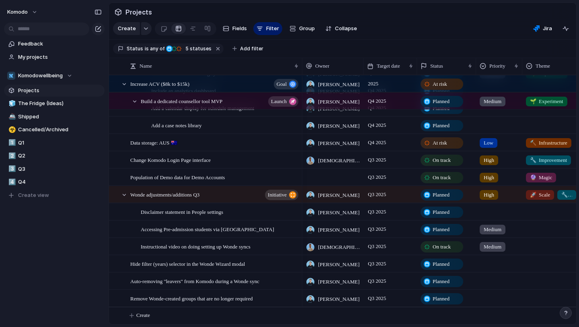
click at [491, 299] on div at bounding box center [499, 296] width 45 height 13
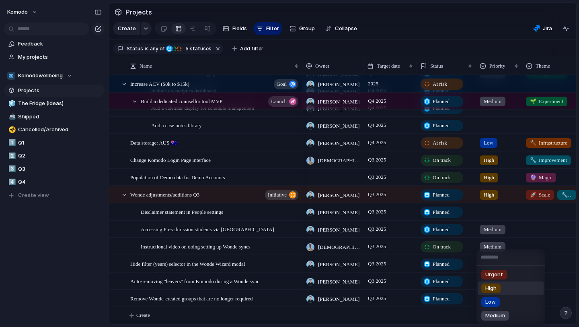
click at [501, 291] on li "High" at bounding box center [511, 288] width 66 height 14
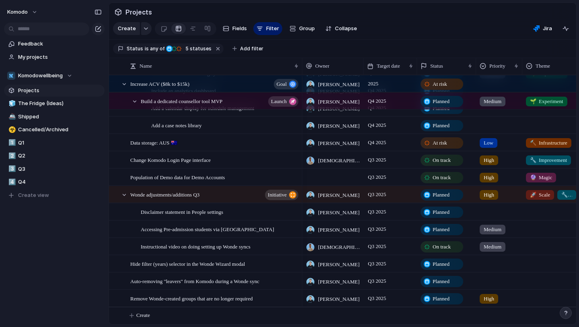
click at [492, 282] on div at bounding box center [499, 279] width 45 height 13
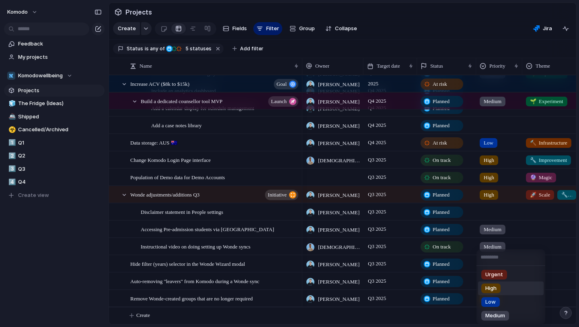
click at [500, 288] on div "High" at bounding box center [490, 288] width 19 height 10
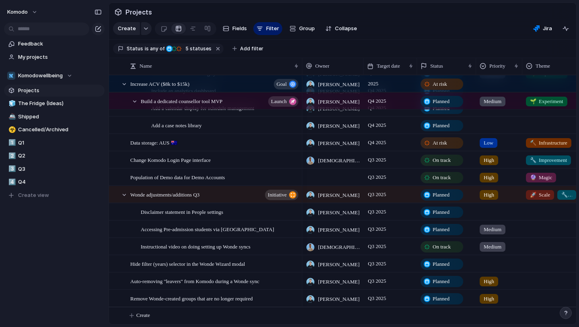
click at [487, 265] on div at bounding box center [499, 261] width 45 height 13
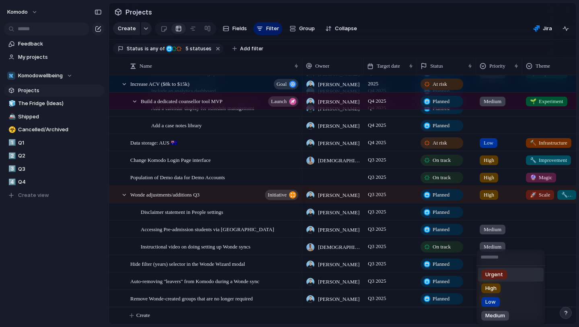
click at [494, 261] on input "text" at bounding box center [511, 257] width 69 height 16
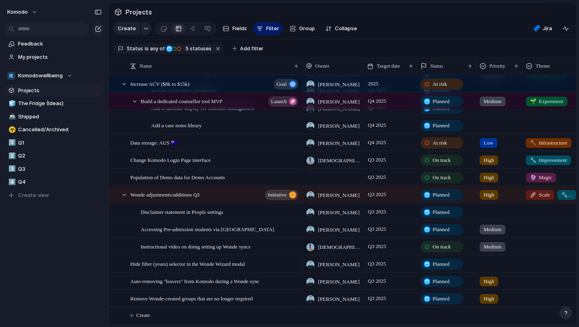
click at [495, 213] on div "Urgent High Low Medium" at bounding box center [289, 163] width 579 height 327
click at [491, 207] on div at bounding box center [499, 210] width 45 height 13
click at [563, 250] on div "Urgent High Low Medium" at bounding box center [289, 163] width 579 height 327
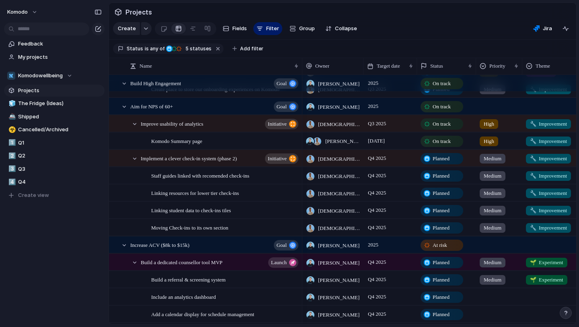
scroll to position [72, 0]
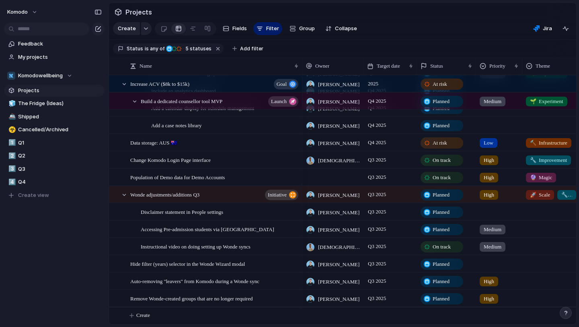
click at [27, 175] on div "🧊 The Fridge (Ideas) 🚢 Shipped ☣️ Cancelled/Archived 1️⃣ Q1 2️⃣ Q2 3️⃣ Q3 4️⃣ Q…" at bounding box center [54, 149] width 101 height 104
click at [30, 169] on span "Q3" at bounding box center [60, 169] width 84 height 8
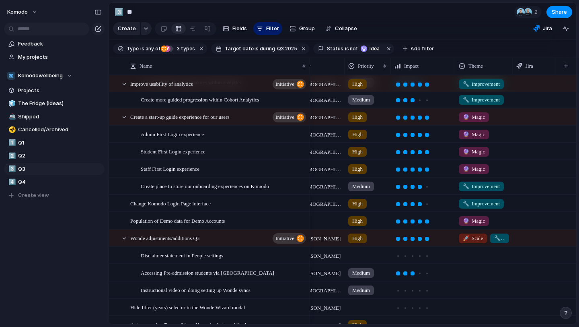
click at [486, 185] on span "🔧 Improvement" at bounding box center [481, 186] width 37 height 8
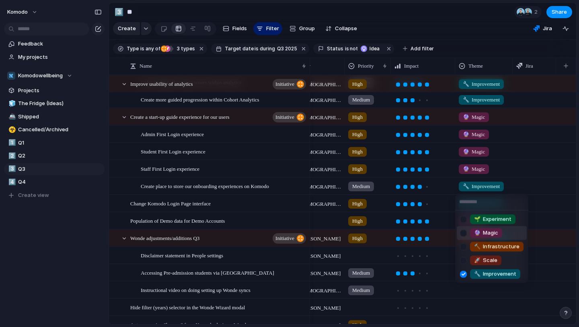
click at [492, 231] on span "🔮 Magic" at bounding box center [486, 233] width 24 height 8
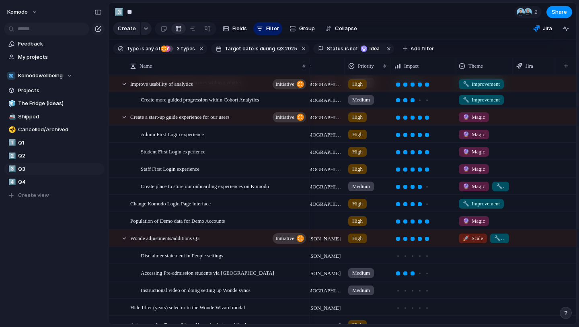
click at [501, 185] on span "🔧" at bounding box center [499, 186] width 6 height 6
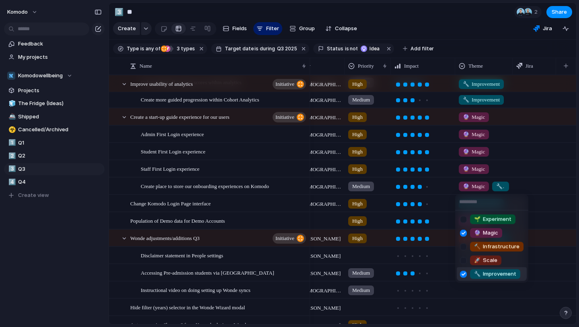
click at [484, 276] on span "🔧 Improvement" at bounding box center [495, 274] width 42 height 8
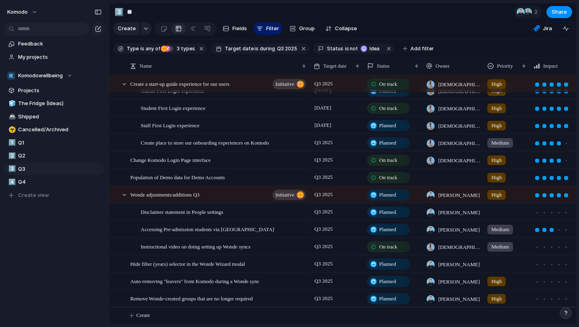
click at [502, 214] on div at bounding box center [506, 210] width 45 height 13
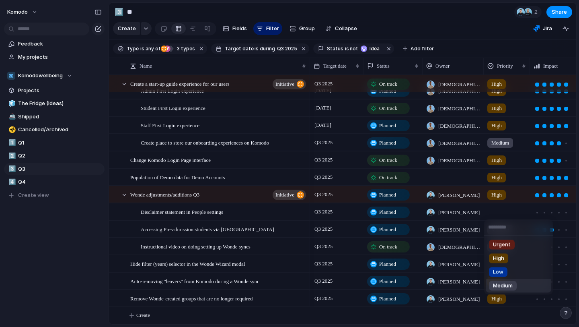
click at [515, 286] on div "Medium" at bounding box center [503, 286] width 28 height 10
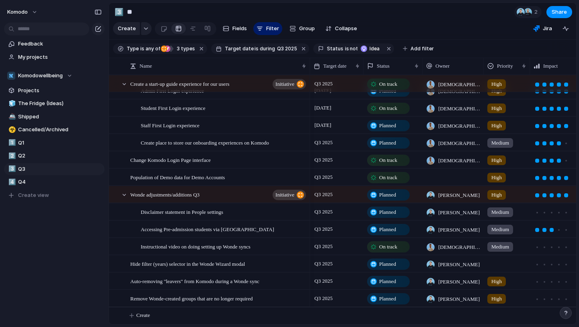
click at [498, 263] on div at bounding box center [506, 261] width 45 height 13
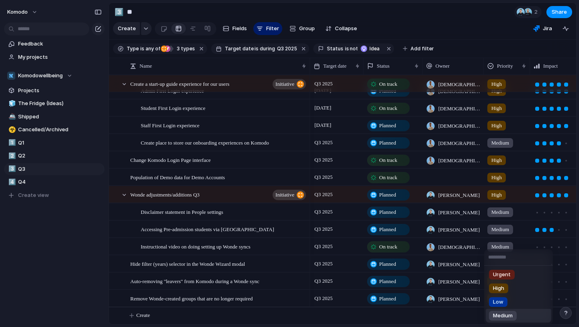
click at [523, 313] on li "Medium" at bounding box center [519, 315] width 66 height 14
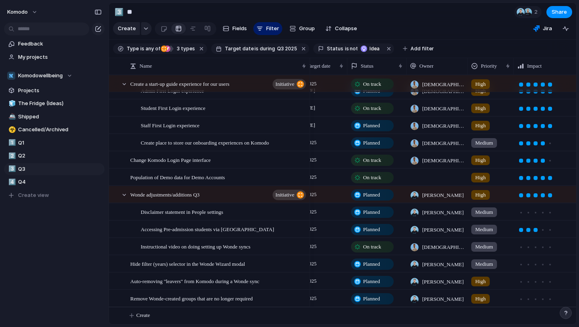
click at [425, 175] on div at bounding box center [437, 177] width 61 height 16
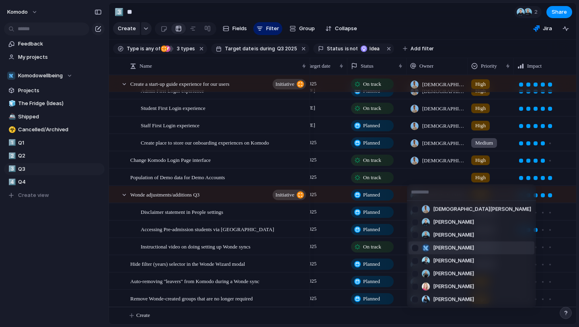
click at [416, 245] on div at bounding box center [415, 248] width 14 height 14
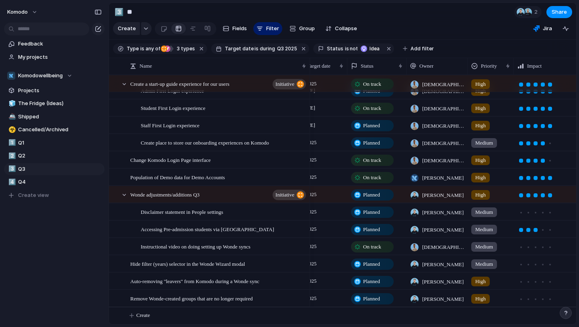
click at [529, 205] on div "[PERSON_NAME] [PERSON_NAME] [PERSON_NAME] [PERSON_NAME] [PERSON_NAME] [PERSON_N…" at bounding box center [289, 163] width 579 height 327
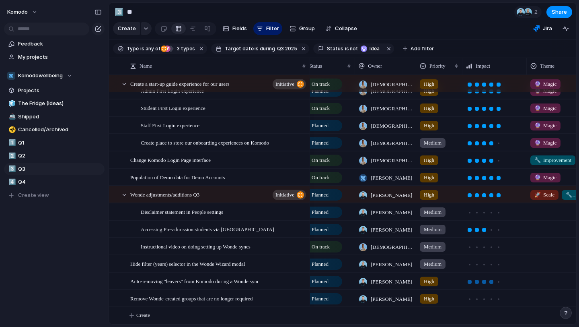
click at [492, 280] on div at bounding box center [491, 282] width 4 height 4
click at [492, 297] on div at bounding box center [491, 299] width 4 height 4
click at [483, 248] on div at bounding box center [484, 246] width 7 height 7
click at [483, 212] on div at bounding box center [484, 212] width 4 height 4
click at [484, 262] on div at bounding box center [484, 264] width 4 height 4
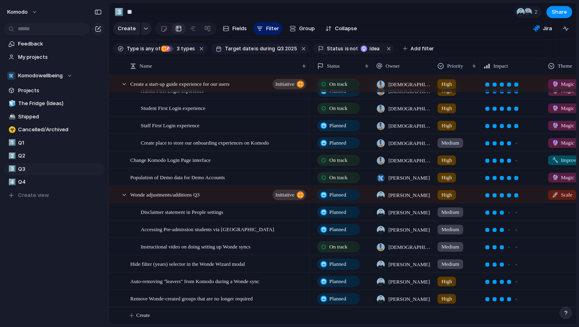
scroll to position [0, 45]
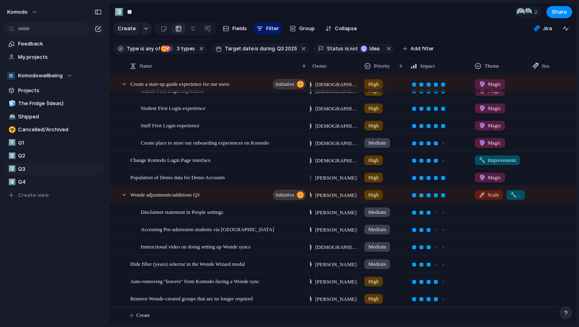
click at [500, 211] on div at bounding box center [500, 210] width 57 height 13
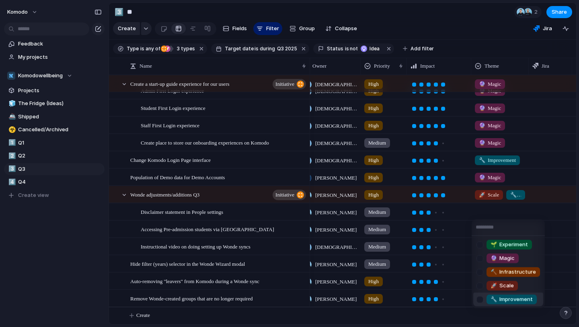
click at [511, 297] on span "🔧 Improvement" at bounding box center [512, 299] width 42 height 8
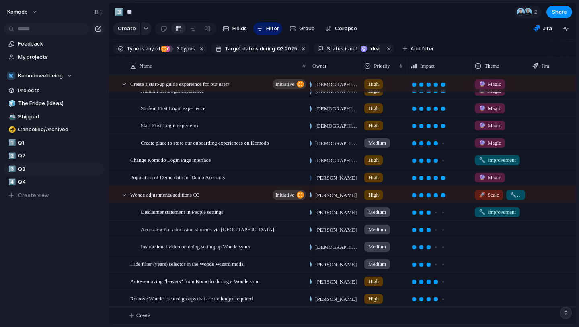
click at [494, 224] on div at bounding box center [500, 227] width 57 height 13
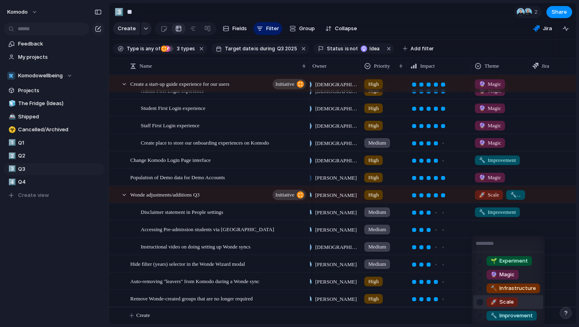
click at [501, 300] on span "🚀 Scale" at bounding box center [502, 302] width 23 height 8
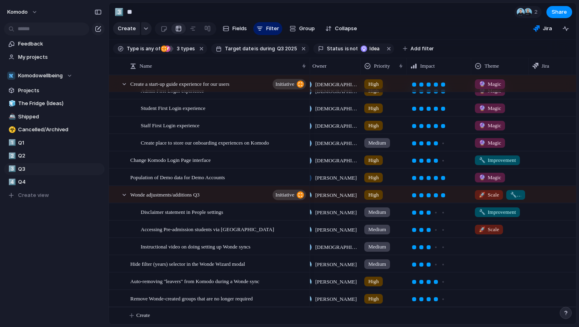
click at [495, 242] on div at bounding box center [500, 244] width 57 height 13
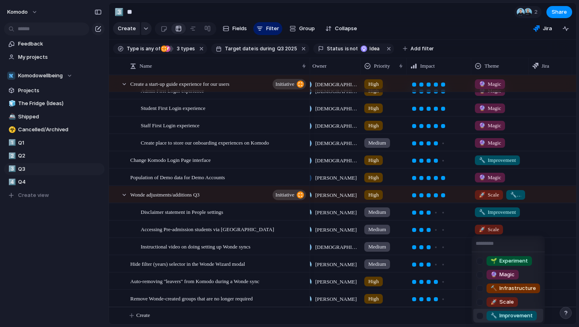
drag, startPoint x: 500, startPoint y: 308, endPoint x: 501, endPoint y: 315, distance: 6.5
click at [501, 315] on li "🔧 Improvement" at bounding box center [508, 315] width 70 height 14
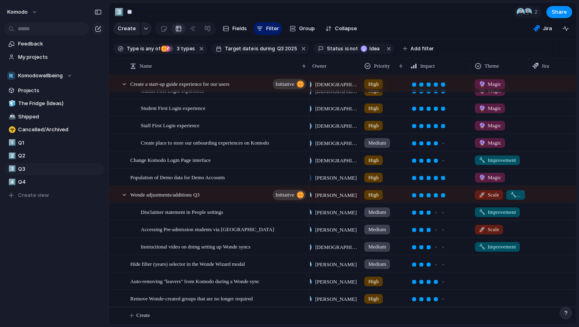
click at [498, 261] on div at bounding box center [500, 261] width 57 height 13
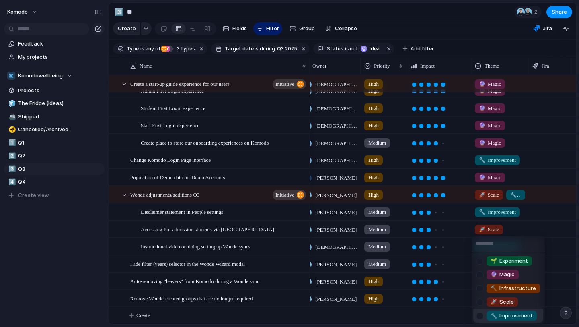
click at [512, 317] on span "🔧 Improvement" at bounding box center [512, 315] width 42 height 8
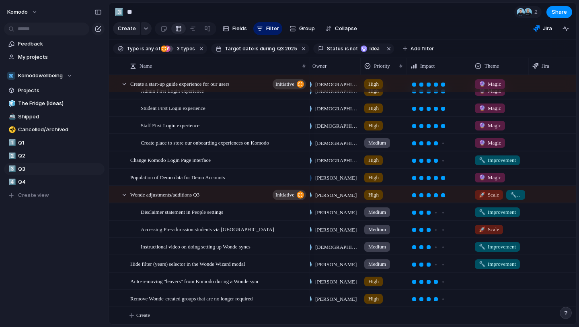
click at [500, 277] on div at bounding box center [500, 279] width 57 height 13
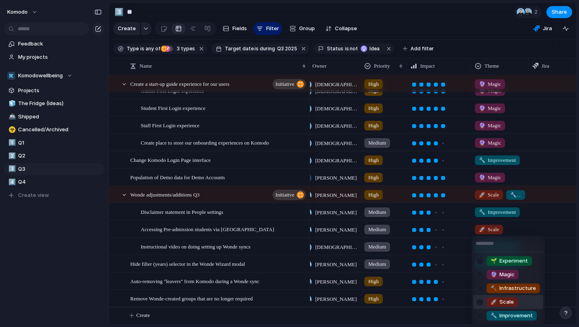
click at [504, 301] on span "🚀 Scale" at bounding box center [502, 302] width 23 height 8
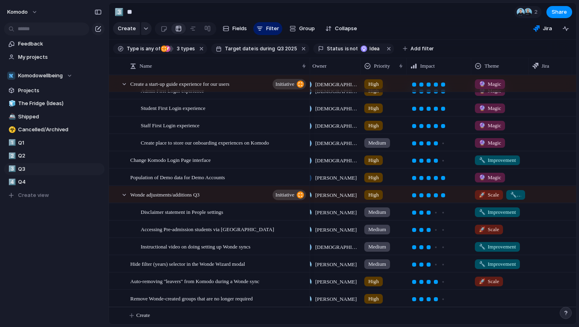
click at [485, 290] on div at bounding box center [500, 296] width 57 height 13
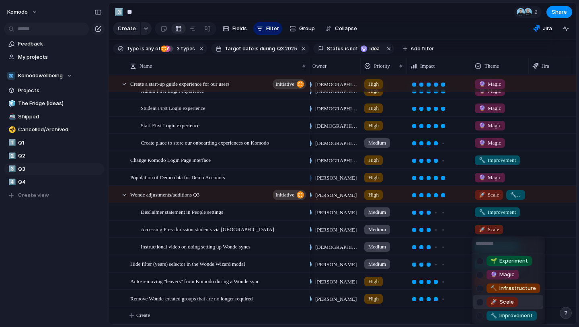
click at [496, 302] on span "🚀" at bounding box center [494, 301] width 6 height 6
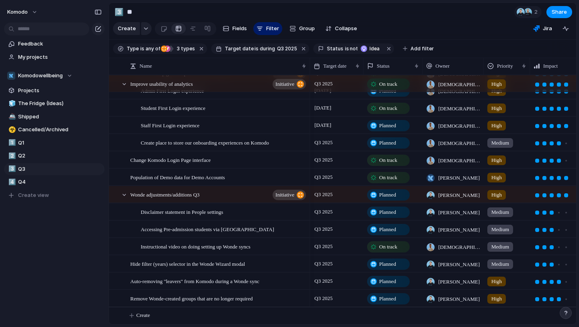
scroll to position [0, 0]
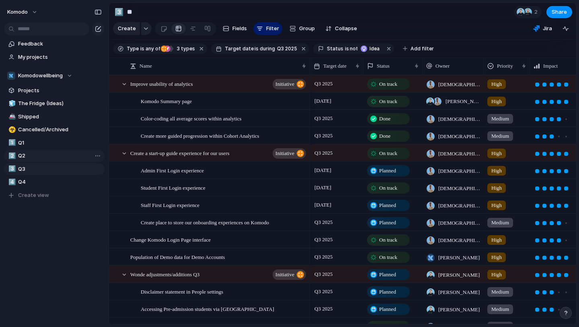
click at [41, 156] on span "Q2" at bounding box center [60, 156] width 84 height 8
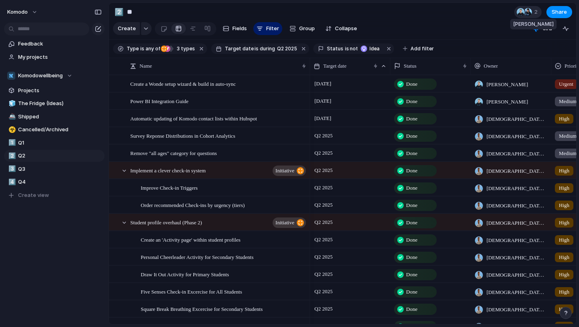
click at [525, 9] on div at bounding box center [528, 12] width 8 height 8
click at [525, 9] on div "Seen by [PERSON_NAME] [PERSON_NAME]" at bounding box center [289, 163] width 579 height 327
click at [27, 167] on span "Q3" at bounding box center [60, 169] width 84 height 8
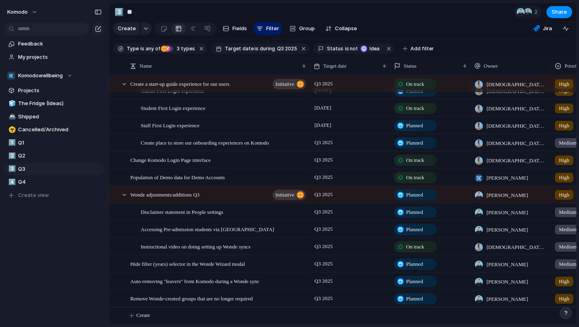
scroll to position [25, 0]
click at [47, 184] on span "Q4" at bounding box center [60, 182] width 84 height 8
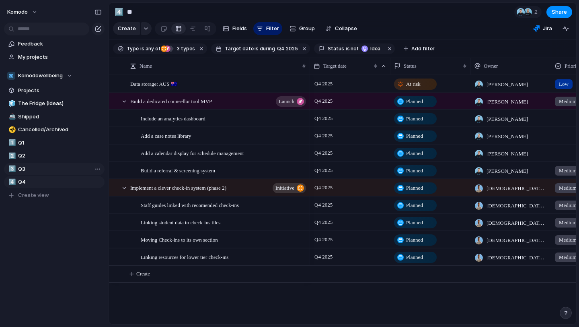
click at [41, 167] on span "Q3" at bounding box center [60, 169] width 84 height 8
type input "**"
